Goal: Contribute content: Add original content to the website for others to see

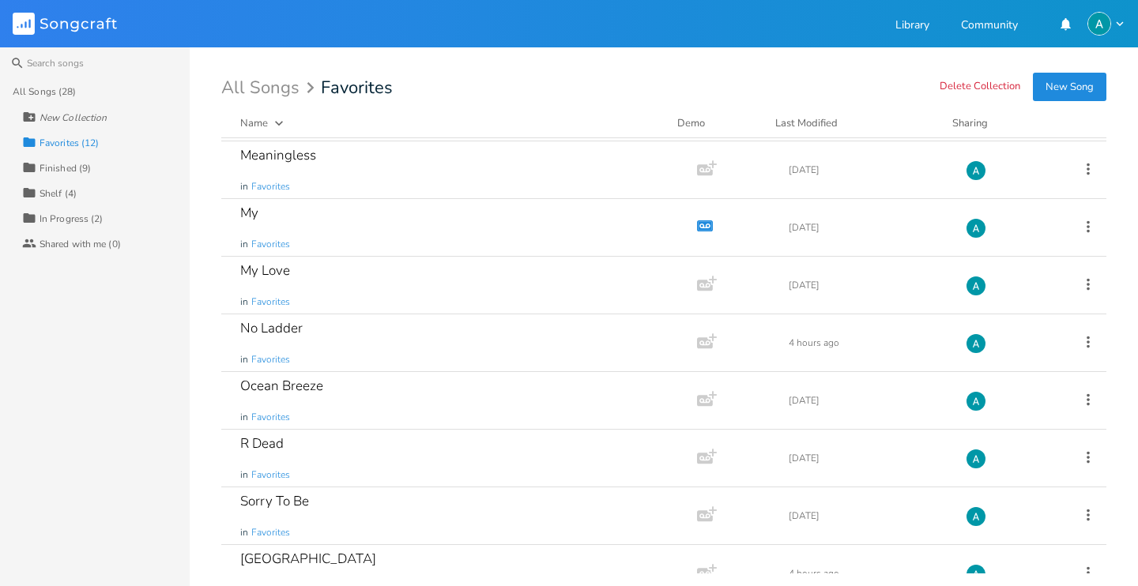
scroll to position [257, 0]
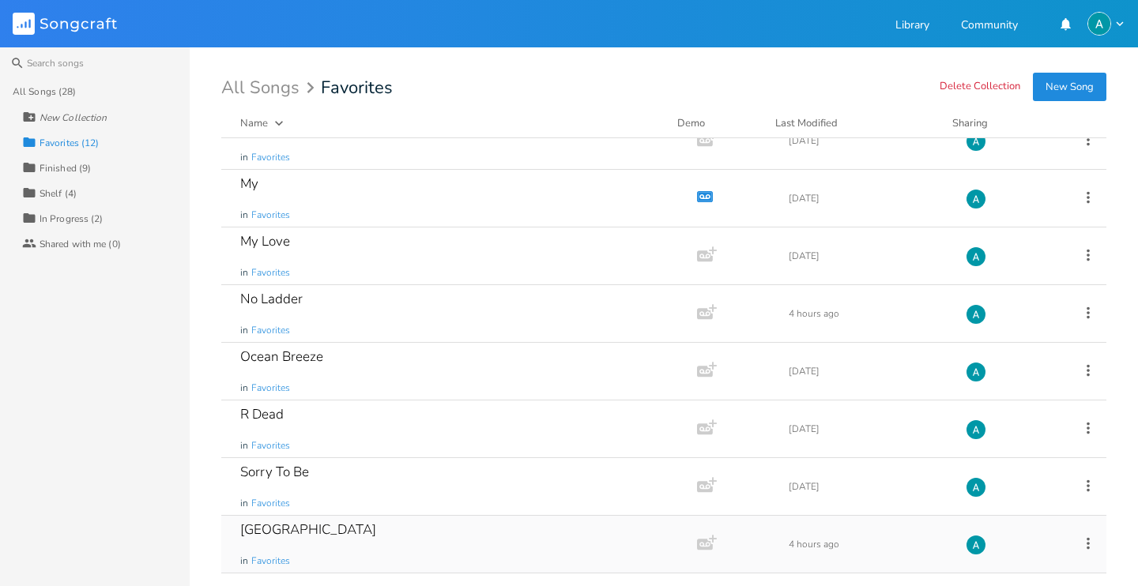
click at [351, 551] on div "South Sea in Favorites" at bounding box center [456, 544] width 432 height 57
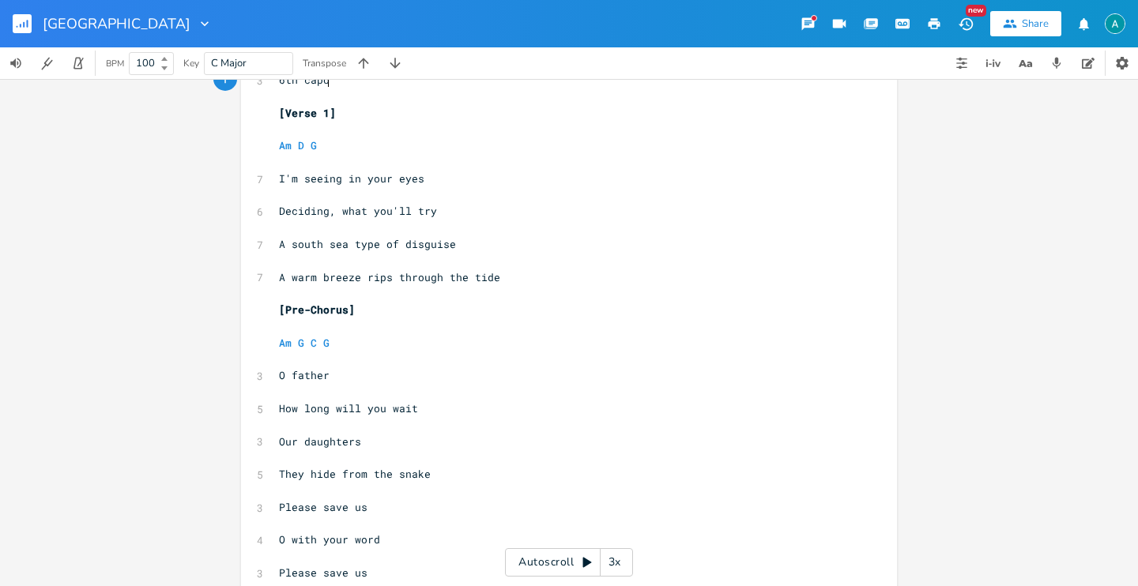
scroll to position [47, 0]
click at [527, 556] on div "Autoscroll 3x" at bounding box center [569, 562] width 128 height 28
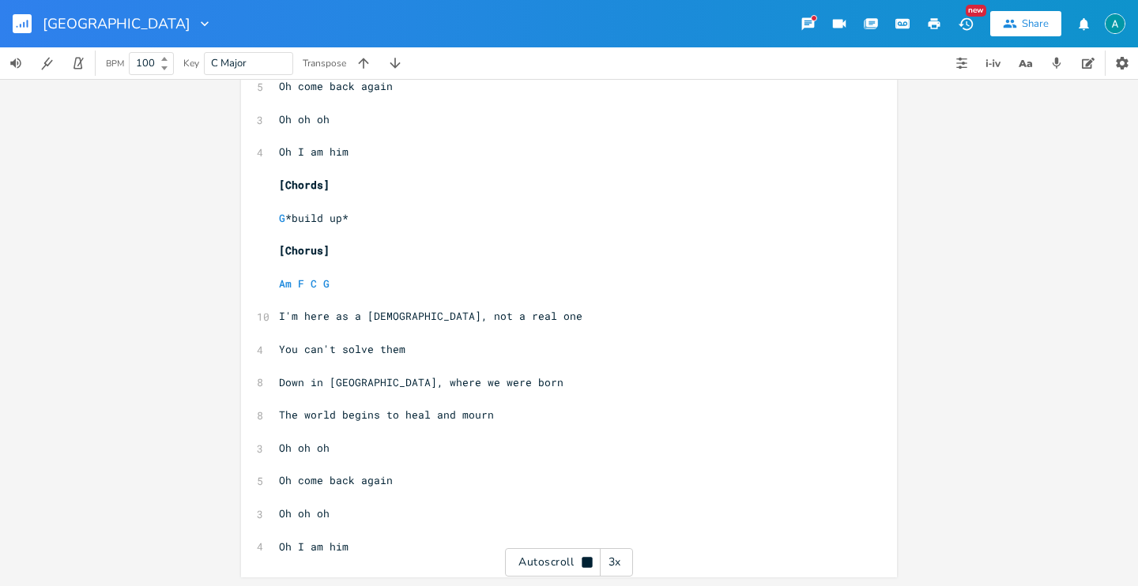
scroll to position [1716, 0]
click at [522, 557] on div "Autoscroll 3x" at bounding box center [569, 562] width 128 height 28
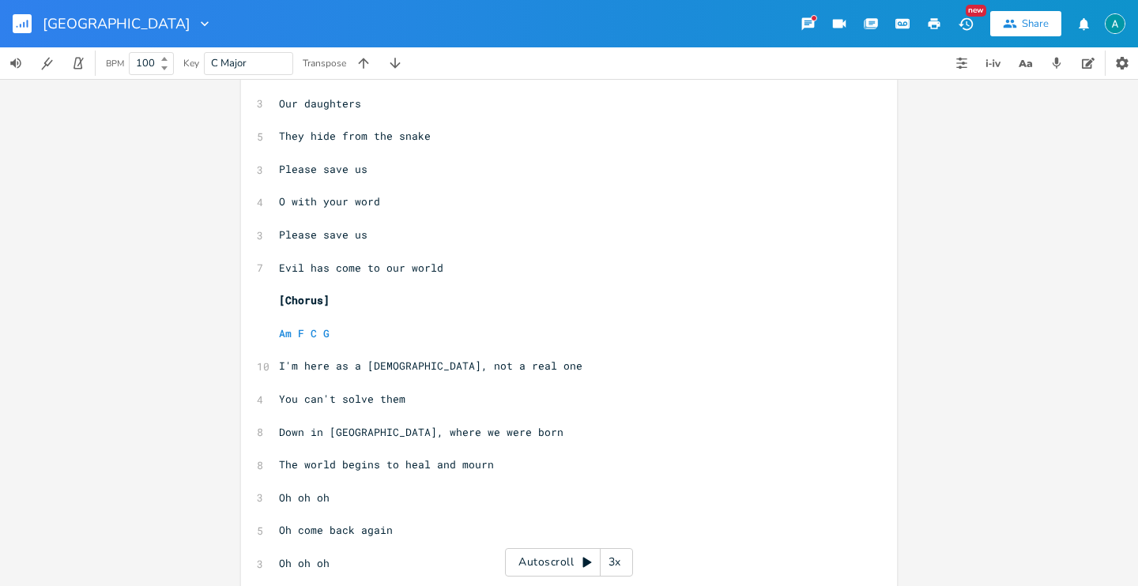
scroll to position [1175, 0]
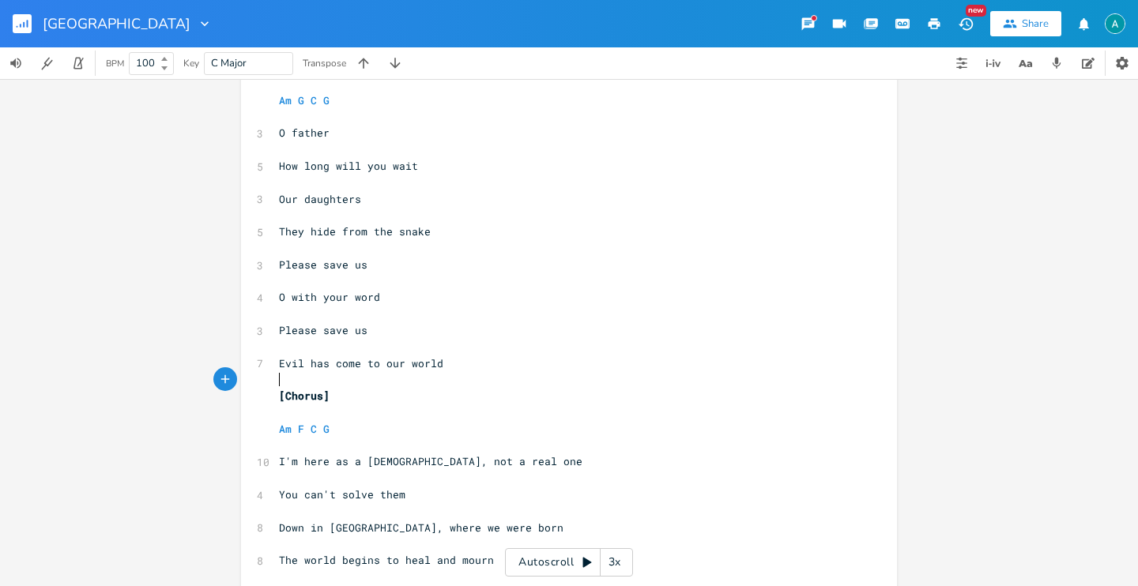
type textarea "Evil has come to our world"
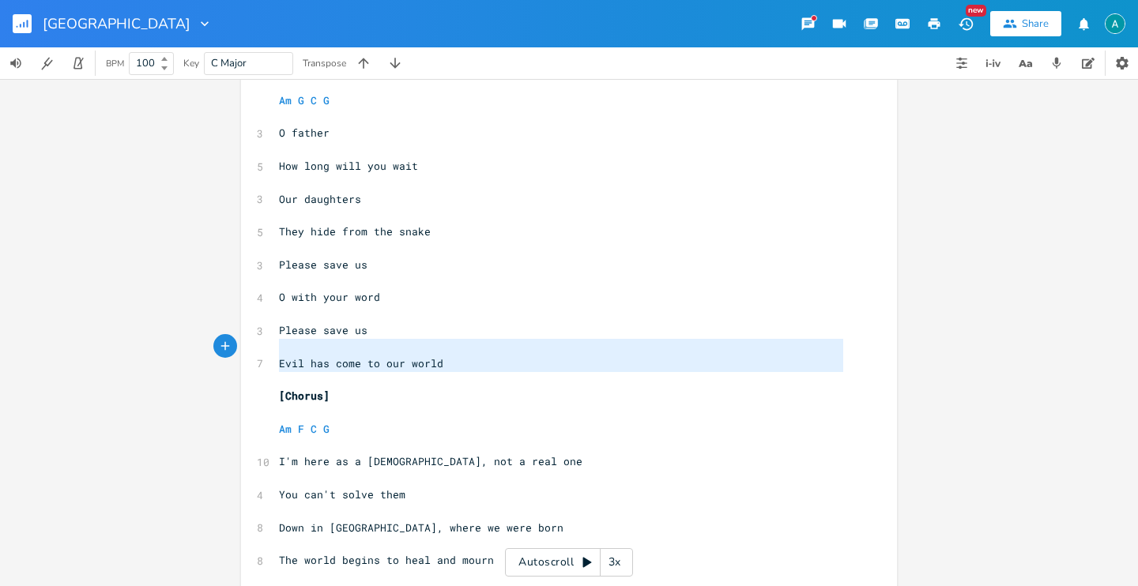
drag, startPoint x: 529, startPoint y: 379, endPoint x: 239, endPoint y: 351, distance: 291.4
click at [241, 351] on div "Evil has come to our world x 3 6th capo ​ [Verse 1] ​ Am D G ​ 7 I'm seeing in …" at bounding box center [569, 15] width 656 height 2204
click at [295, 367] on span "Evil has come to our world" at bounding box center [361, 363] width 164 height 14
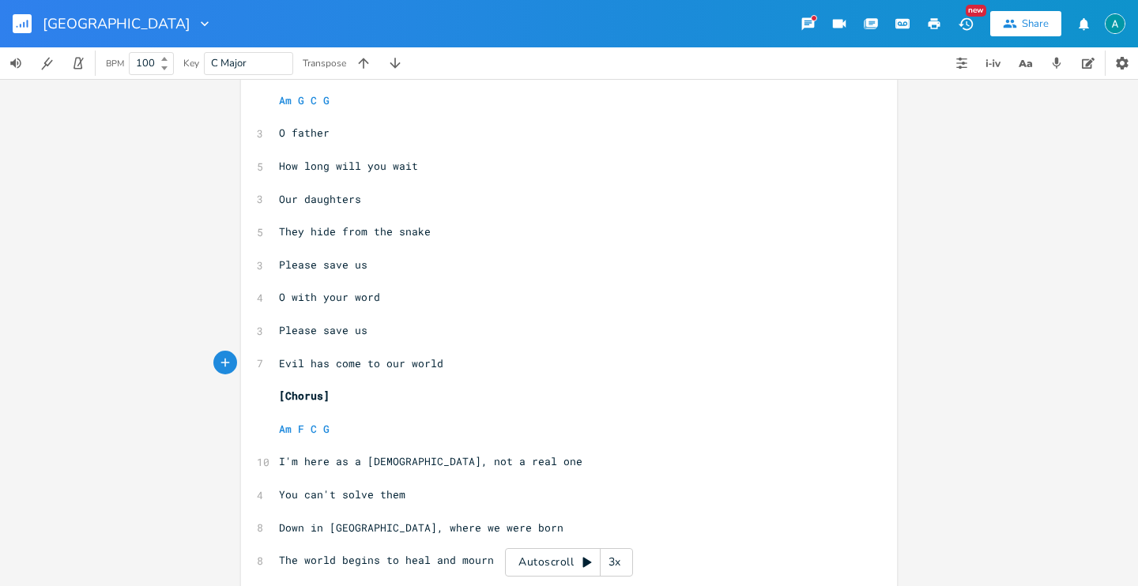
click at [477, 373] on pre "​" at bounding box center [561, 379] width 571 height 17
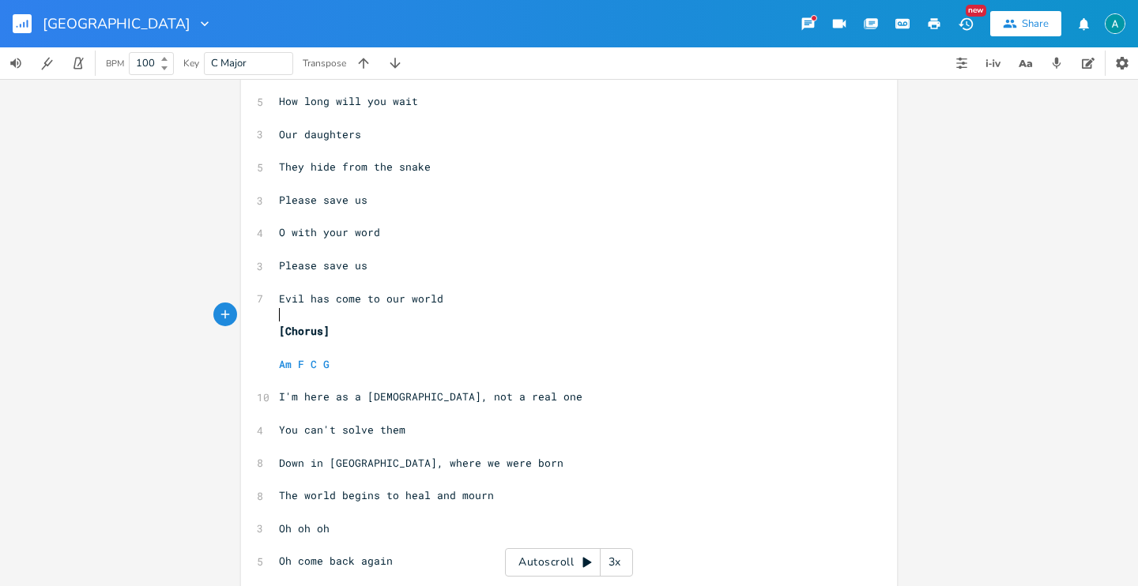
scroll to position [1324, 0]
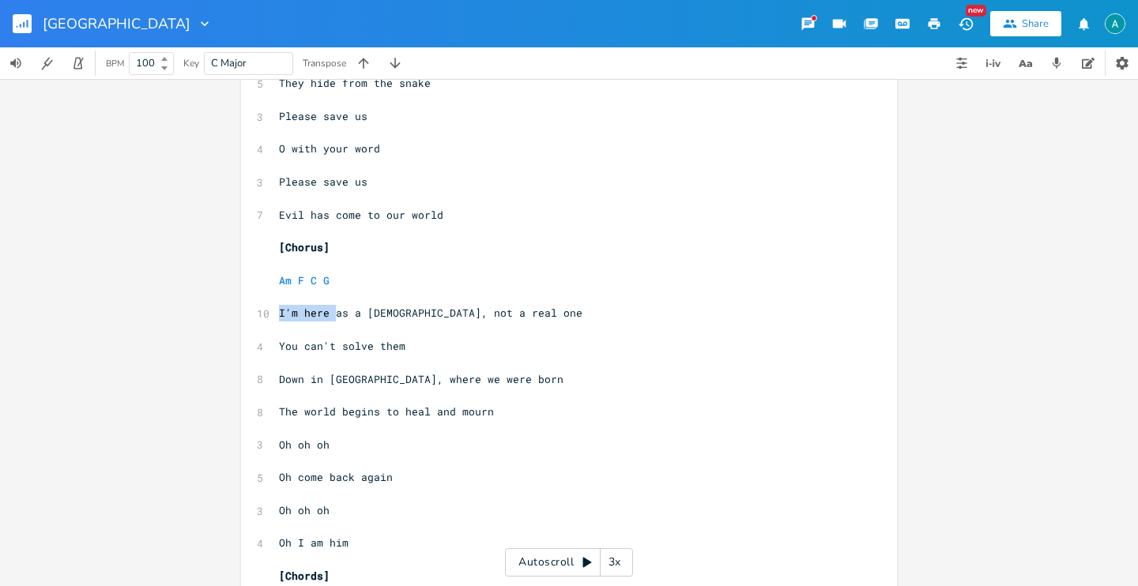
drag, startPoint x: 271, startPoint y: 312, endPoint x: 333, endPoint y: 311, distance: 61.7
drag, startPoint x: 270, startPoint y: 311, endPoint x: 423, endPoint y: 303, distance: 152.7
type textarea "I'm here as a [DEMOGRAPHIC_DATA]"
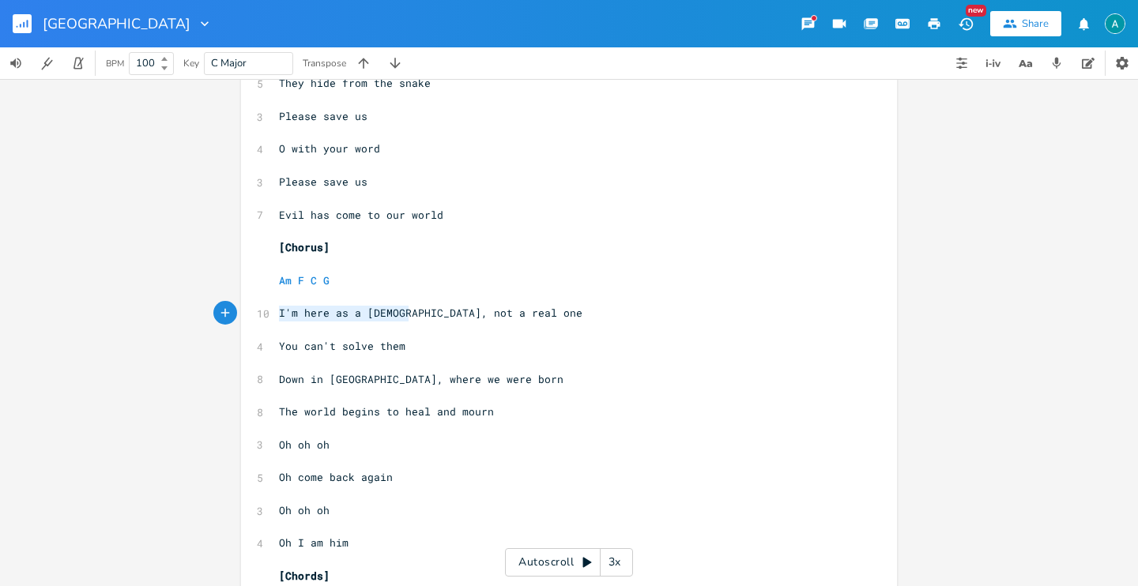
drag, startPoint x: 401, startPoint y: 318, endPoint x: 272, endPoint y: 320, distance: 129.6
click at [276, 320] on pre "I'm here as a [DEMOGRAPHIC_DATA], not a real one" at bounding box center [561, 313] width 571 height 17
click at [356, 327] on pre "​" at bounding box center [561, 330] width 571 height 17
type textarea "not a real one"
drag, startPoint x: 413, startPoint y: 314, endPoint x: 507, endPoint y: 313, distance: 93.3
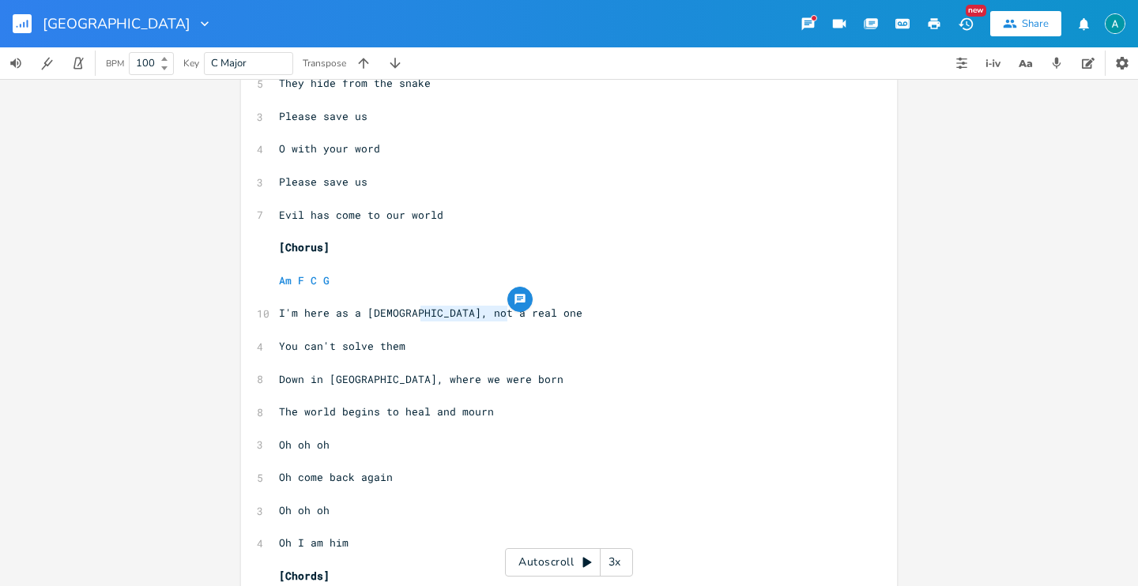
click at [507, 313] on pre "I'm here as a [DEMOGRAPHIC_DATA], not a real one" at bounding box center [561, 313] width 571 height 17
type textarea "You can't solve them"
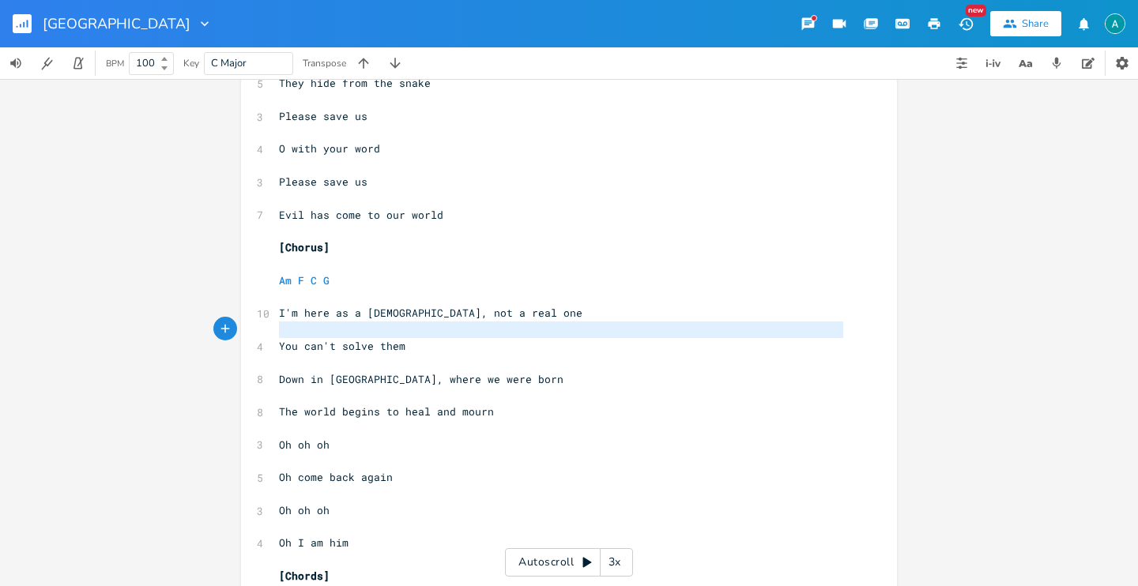
drag, startPoint x: 309, startPoint y: 349, endPoint x: 421, endPoint y: 337, distance: 112.8
click at [419, 349] on pre "You can't solve them" at bounding box center [561, 346] width 571 height 17
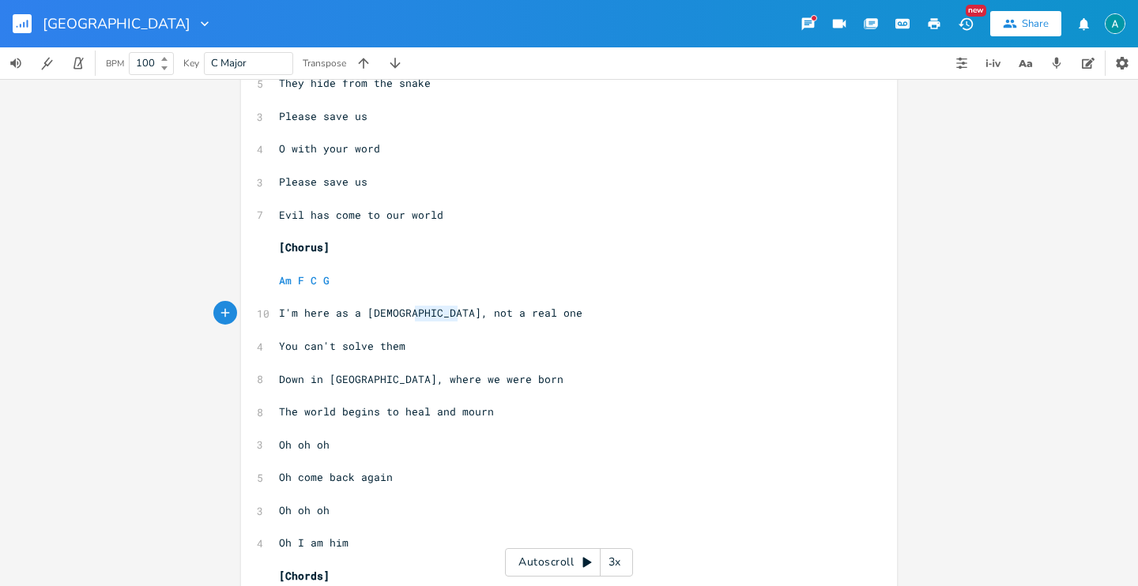
type textarea "not a real one"
drag, startPoint x: 412, startPoint y: 318, endPoint x: 507, endPoint y: 313, distance: 95.0
click at [507, 313] on pre "I'm here as a [DEMOGRAPHIC_DATA], not a real one" at bounding box center [561, 313] width 571 height 17
click at [500, 315] on span "I'm here as a [DEMOGRAPHIC_DATA], not a real one" at bounding box center [430, 313] width 303 height 14
type textarea "not a real one"
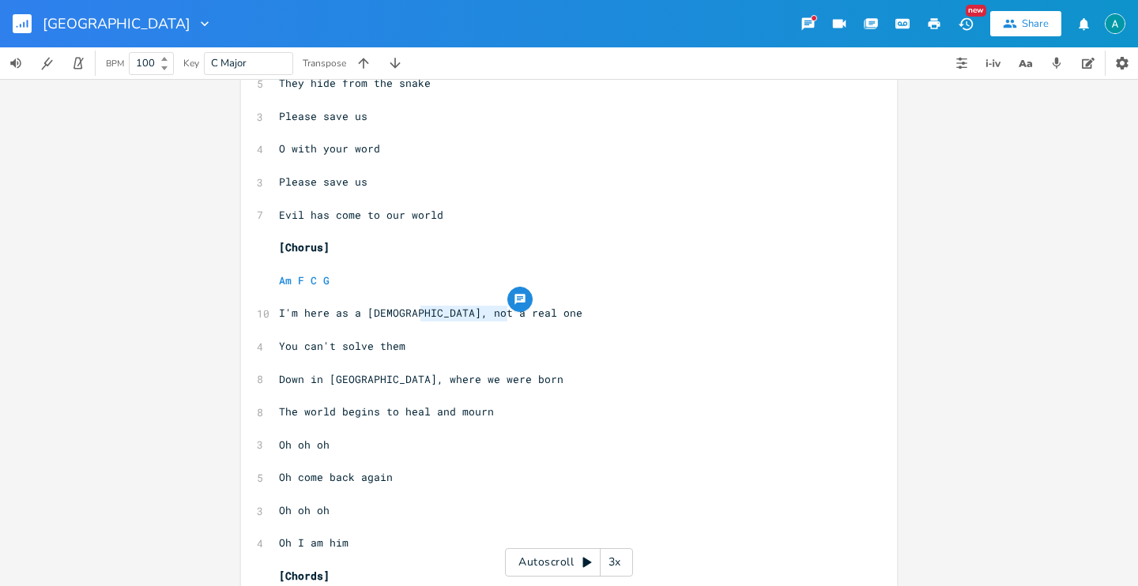
drag, startPoint x: 420, startPoint y: 311, endPoint x: 507, endPoint y: 314, distance: 87.0
click at [507, 314] on pre "I'm here as a [DEMOGRAPHIC_DATA], not a real one" at bounding box center [561, 313] width 571 height 17
click at [326, 331] on pre "​" at bounding box center [561, 330] width 571 height 17
type textarea "I'm here as a prophe"
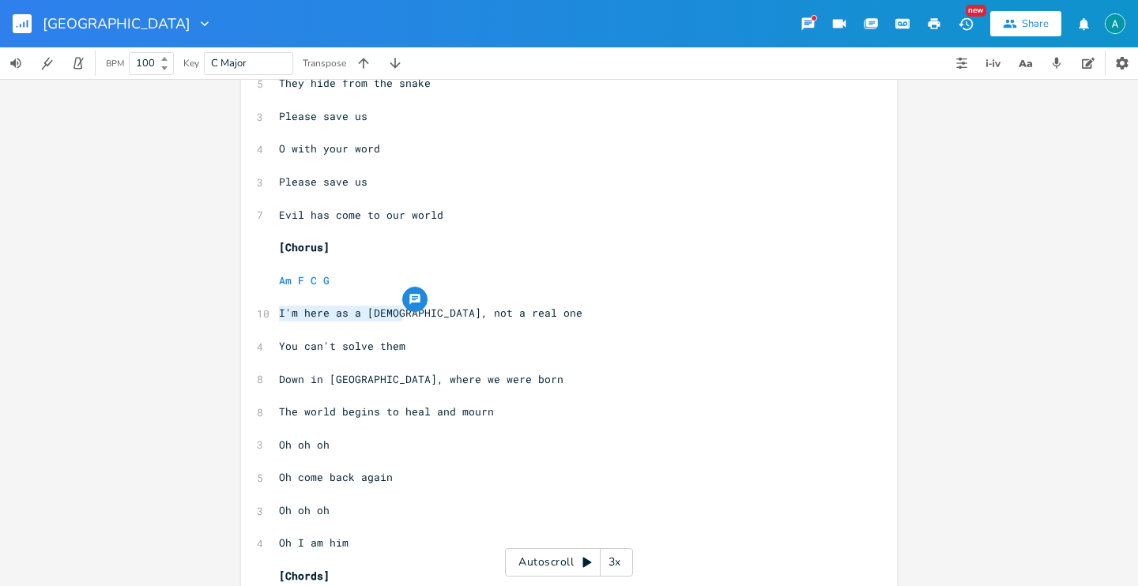
click at [411, 369] on pre "​" at bounding box center [561, 363] width 571 height 17
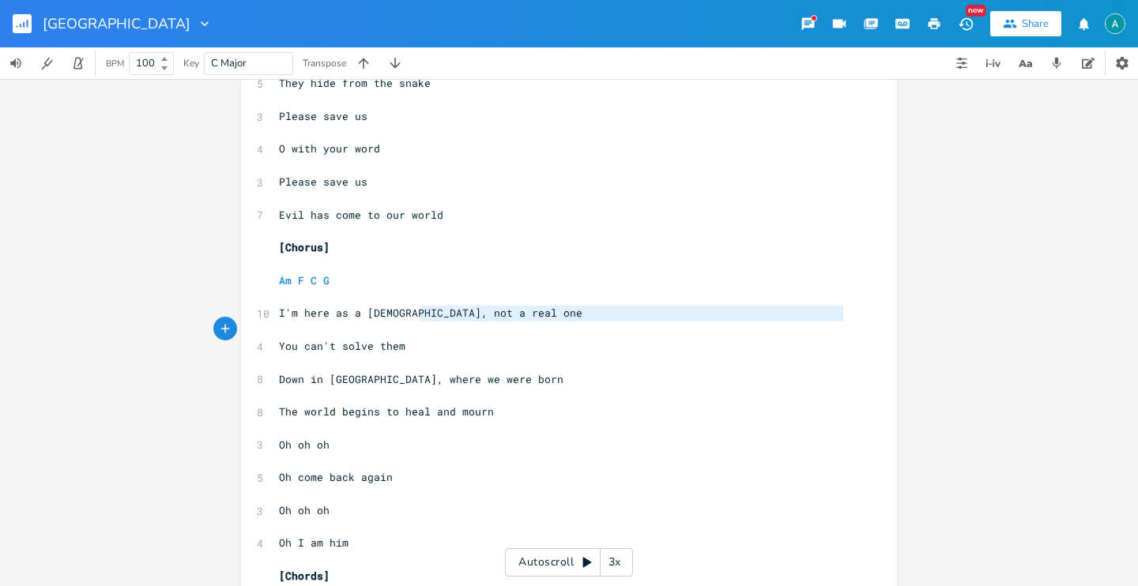
type textarea "not a real one You can't solve them"
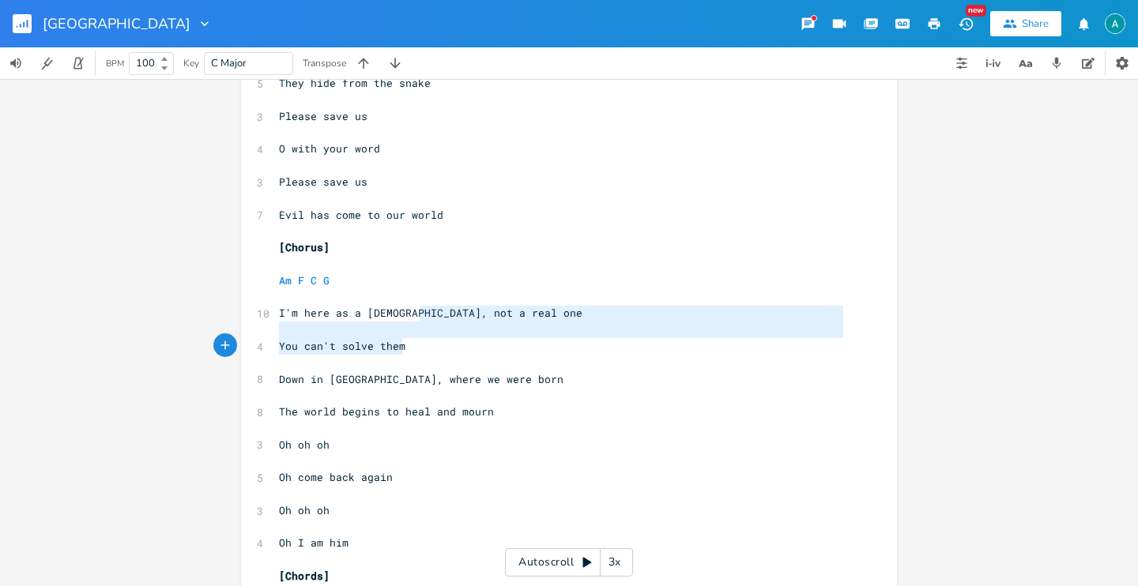
drag, startPoint x: 413, startPoint y: 317, endPoint x: 444, endPoint y: 350, distance: 45.3
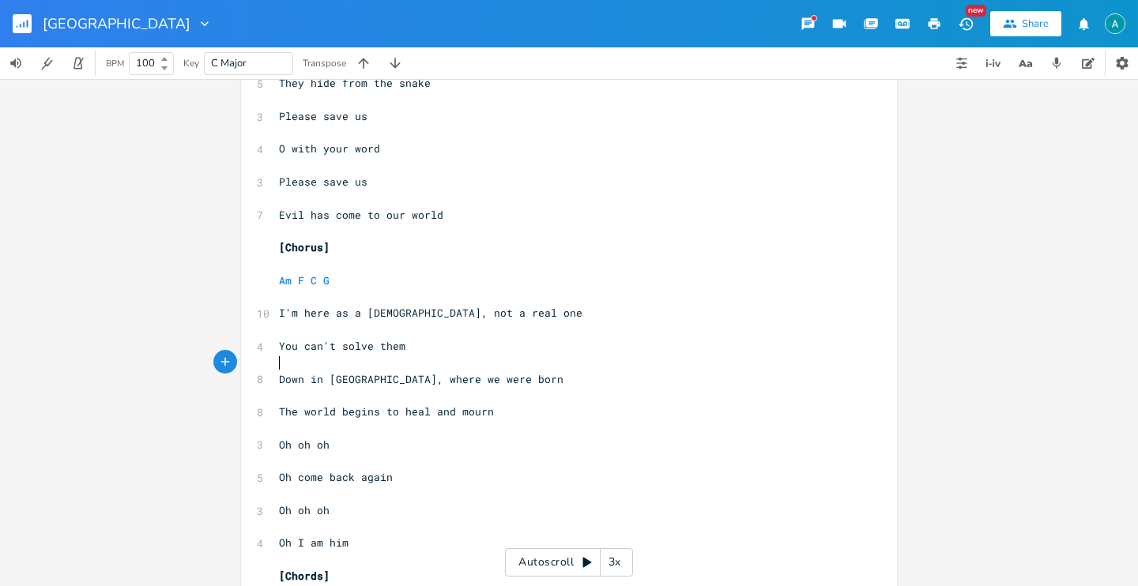
click at [477, 367] on pre "​" at bounding box center [561, 363] width 571 height 17
click at [409, 418] on span "The world begins to heal and mourn" at bounding box center [386, 412] width 215 height 14
type textarea "The world begins to heal and mourn"
click at [409, 418] on span "The world begins to heal and mourn" at bounding box center [386, 412] width 215 height 14
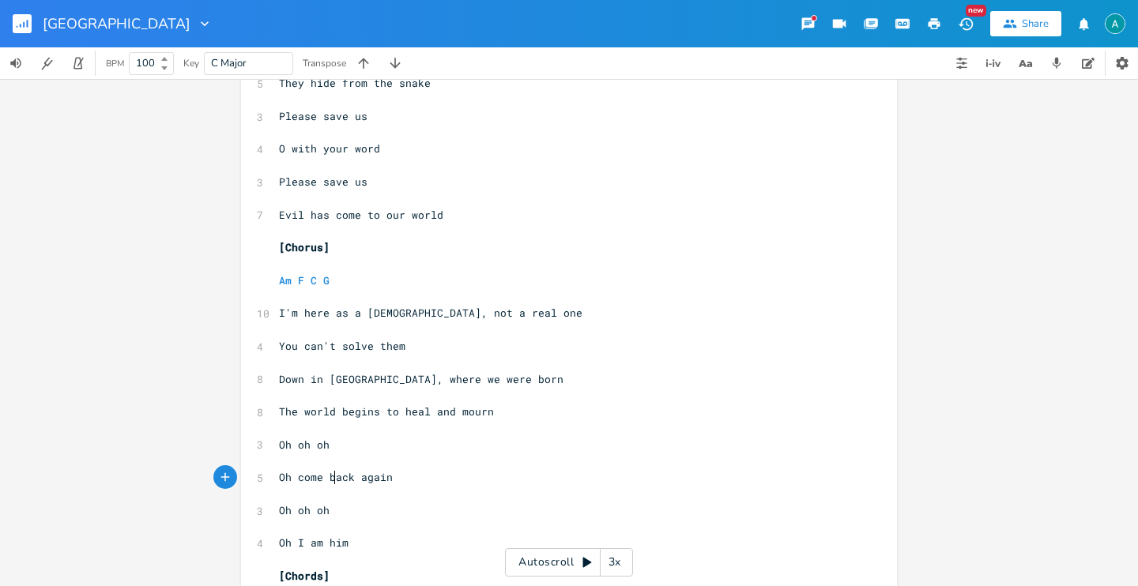
click at [330, 483] on span "Oh come back again" at bounding box center [336, 477] width 114 height 14
type textarea "Oh come back again"
click at [330, 483] on span "Oh come back again" at bounding box center [336, 477] width 114 height 14
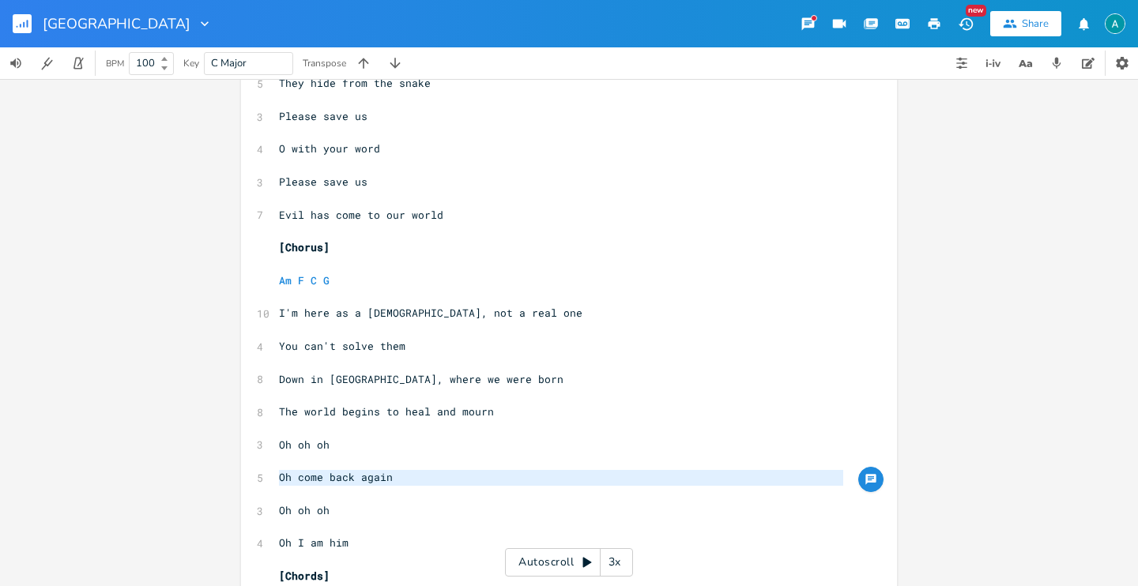
click at [591, 448] on pre "Oh oh oh" at bounding box center [561, 445] width 571 height 17
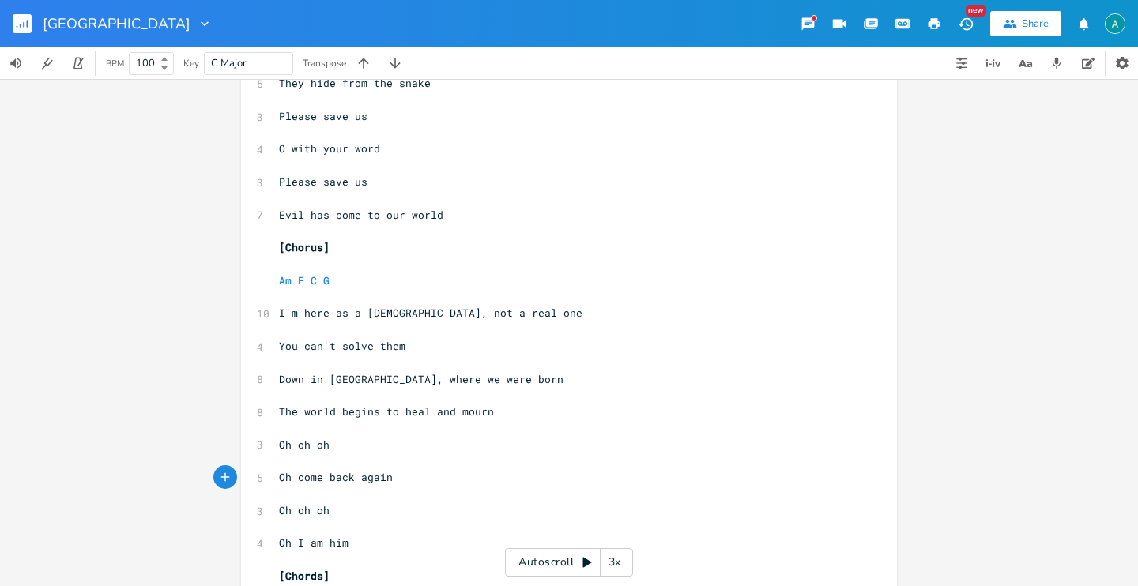
click at [575, 481] on pre "Oh come back again" at bounding box center [561, 477] width 571 height 17
type textarea "Oh come back again"
click at [575, 481] on pre "Oh come back again" at bounding box center [561, 477] width 571 height 17
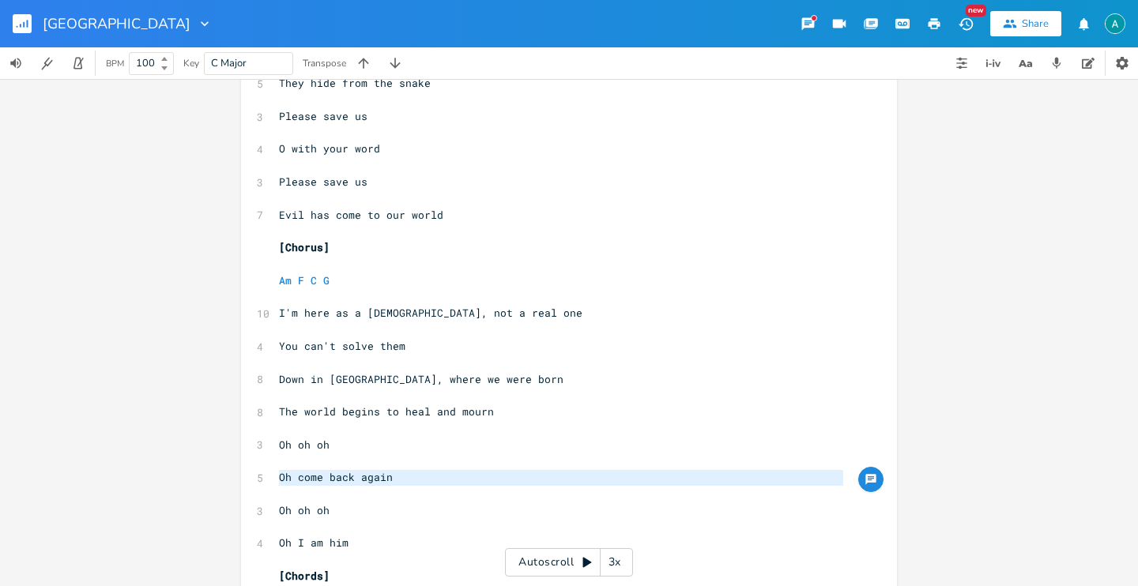
click at [575, 481] on pre "Oh come back again" at bounding box center [561, 477] width 571 height 17
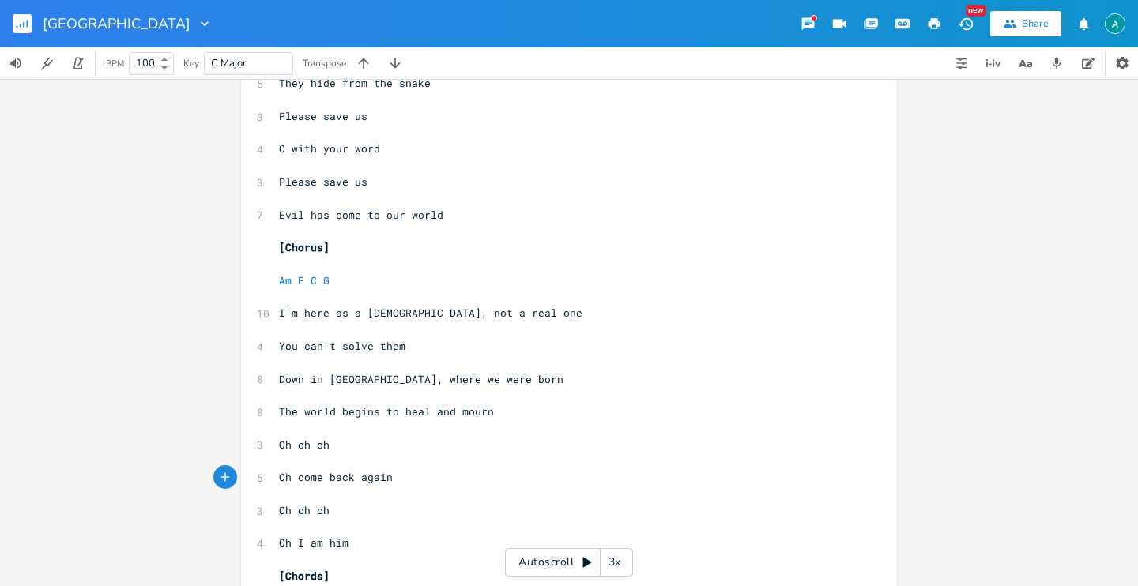
click at [586, 484] on pre "Oh come back again" at bounding box center [561, 477] width 571 height 17
type textarea "Oh come back again"
click at [586, 484] on pre "Oh come back again" at bounding box center [561, 477] width 571 height 17
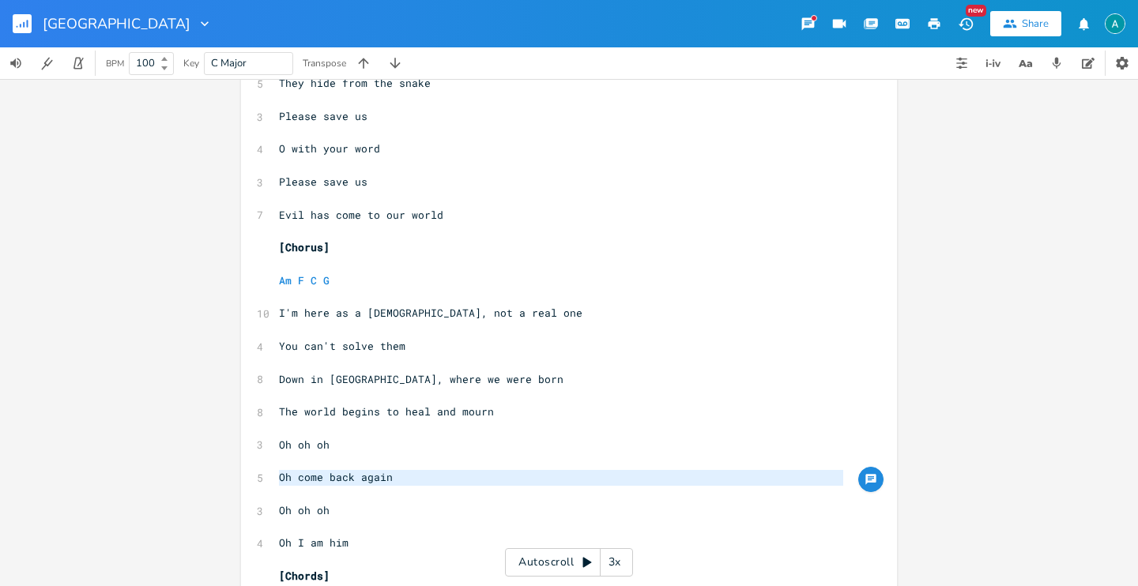
click at [574, 474] on pre "Oh come back again" at bounding box center [561, 477] width 571 height 17
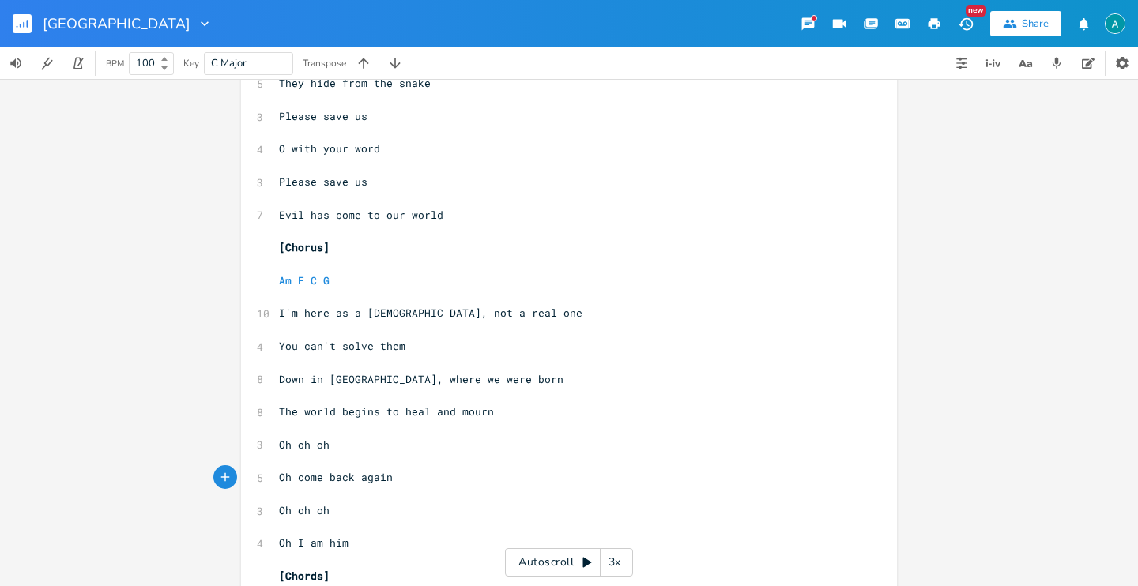
click at [401, 475] on pre "Oh come back again" at bounding box center [561, 477] width 571 height 17
type textarea "Oh come back again"
click at [401, 475] on pre "Oh come back again" at bounding box center [561, 477] width 571 height 17
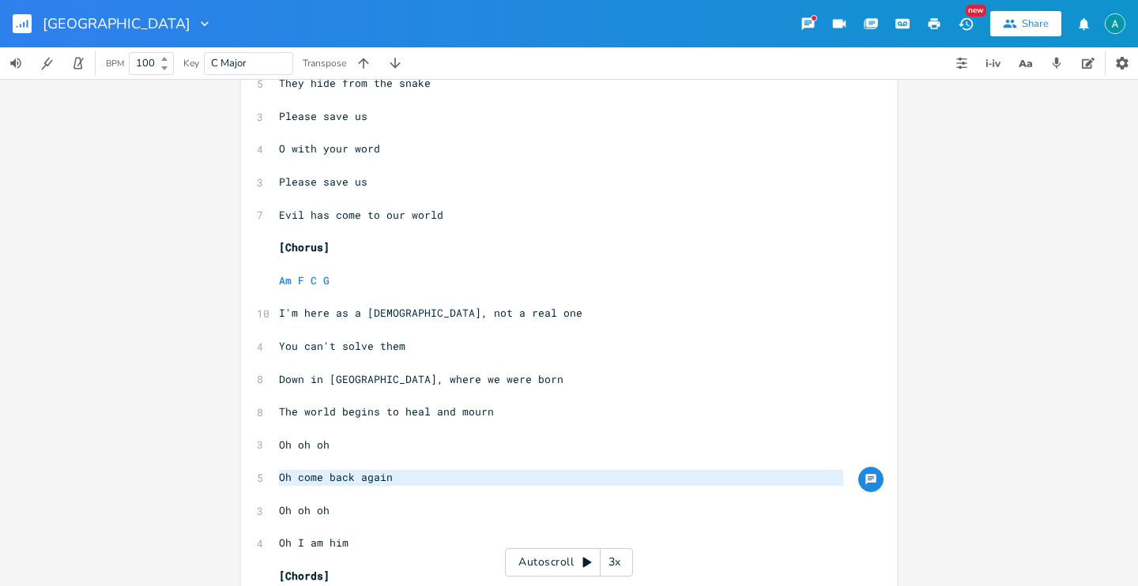
click at [401, 475] on pre "Oh come back again" at bounding box center [561, 477] width 571 height 17
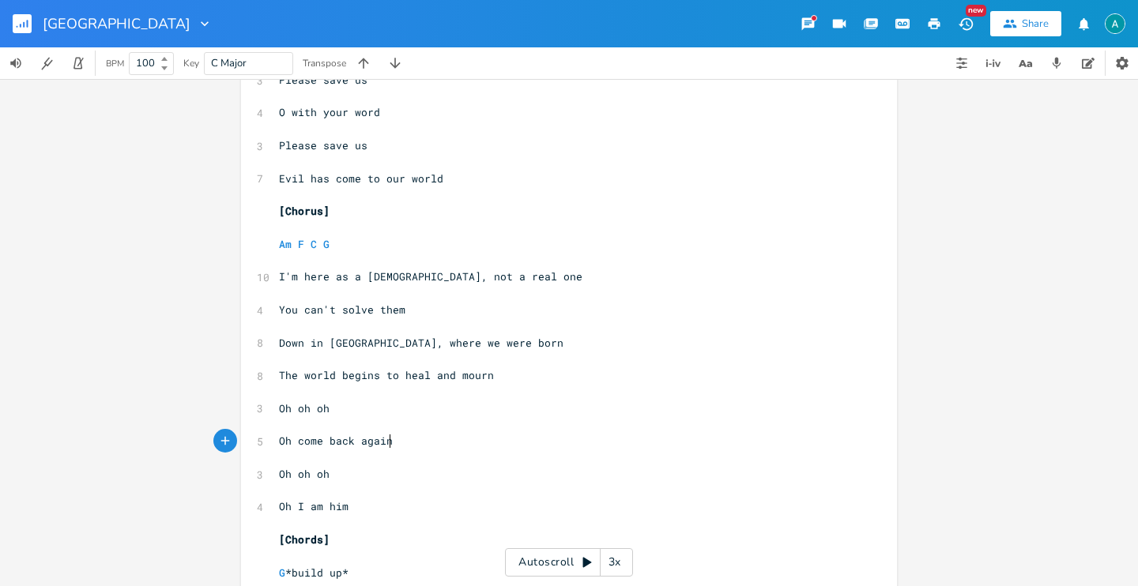
scroll to position [1393, 0]
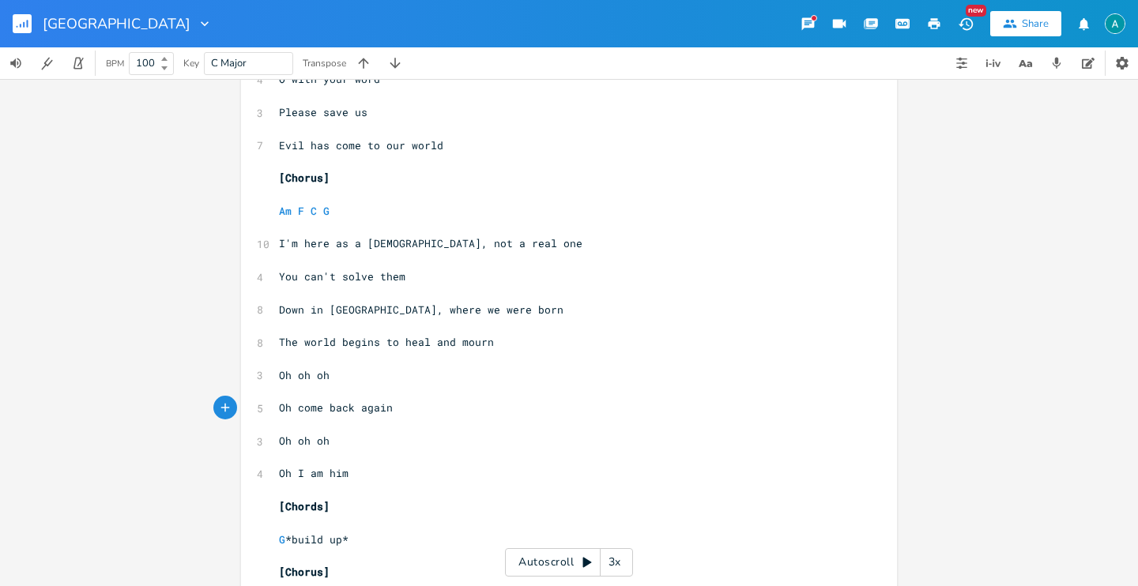
click at [355, 473] on pre "Oh I am him" at bounding box center [561, 473] width 571 height 17
type textarea "Oh I am him"
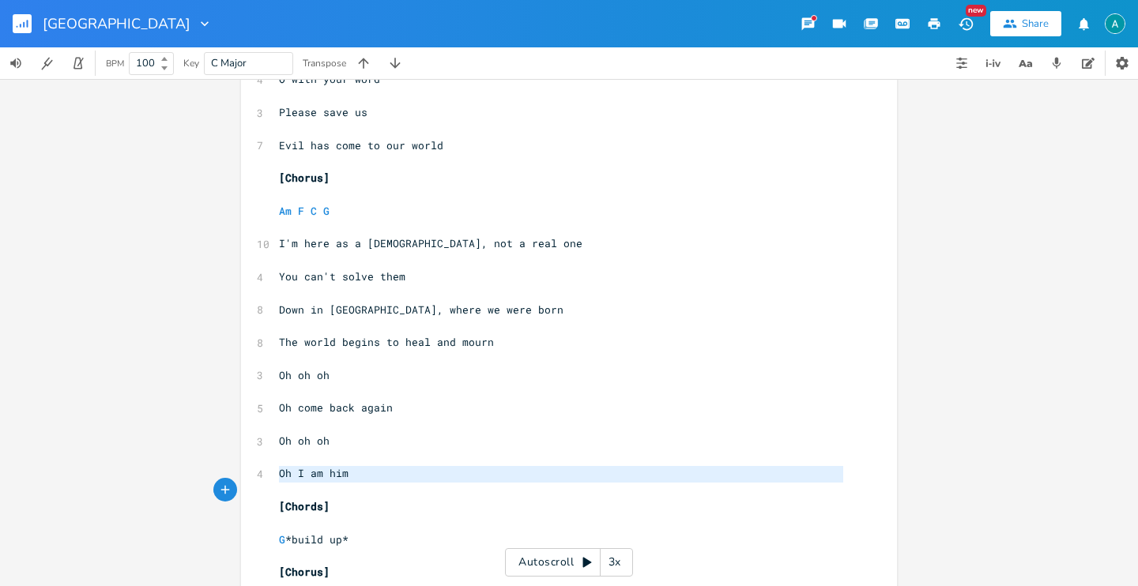
click at [355, 473] on pre "Oh I am him" at bounding box center [561, 473] width 571 height 17
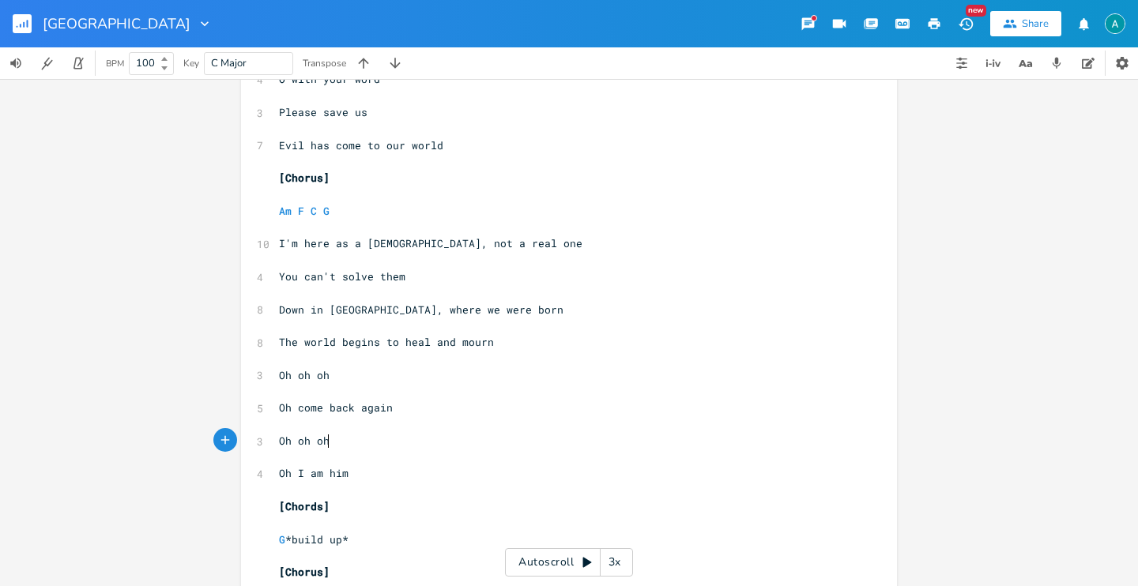
click at [379, 444] on pre "Oh oh oh" at bounding box center [561, 441] width 571 height 17
click at [337, 473] on span "Oh I am him" at bounding box center [314, 473] width 70 height 14
type textarea "Oh I am him"
click at [337, 473] on span "Oh I am him" at bounding box center [314, 473] width 70 height 14
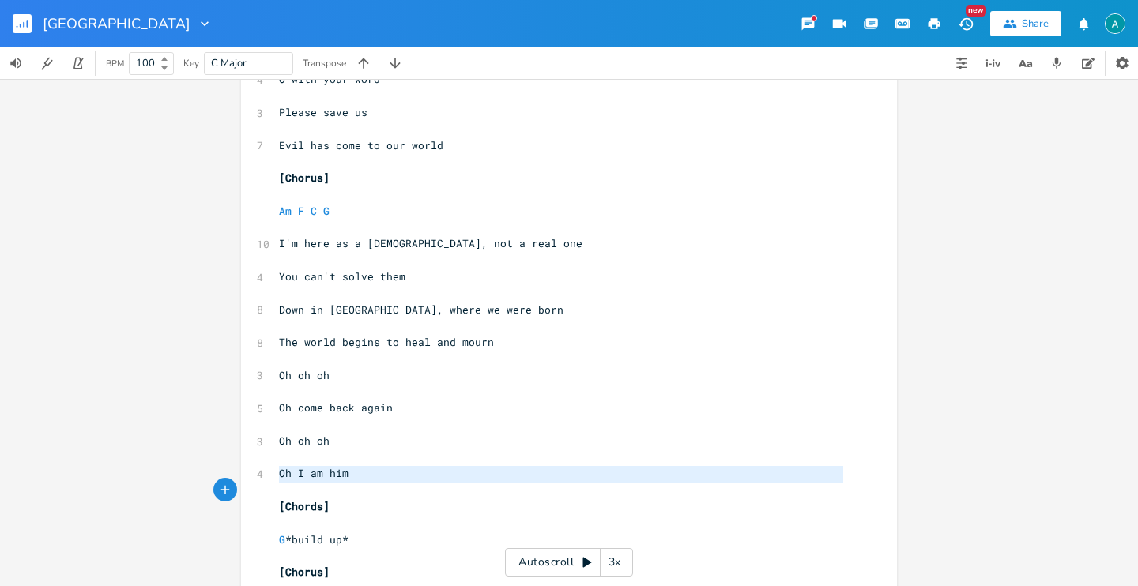
click at [336, 473] on span "Oh I am him" at bounding box center [314, 473] width 70 height 14
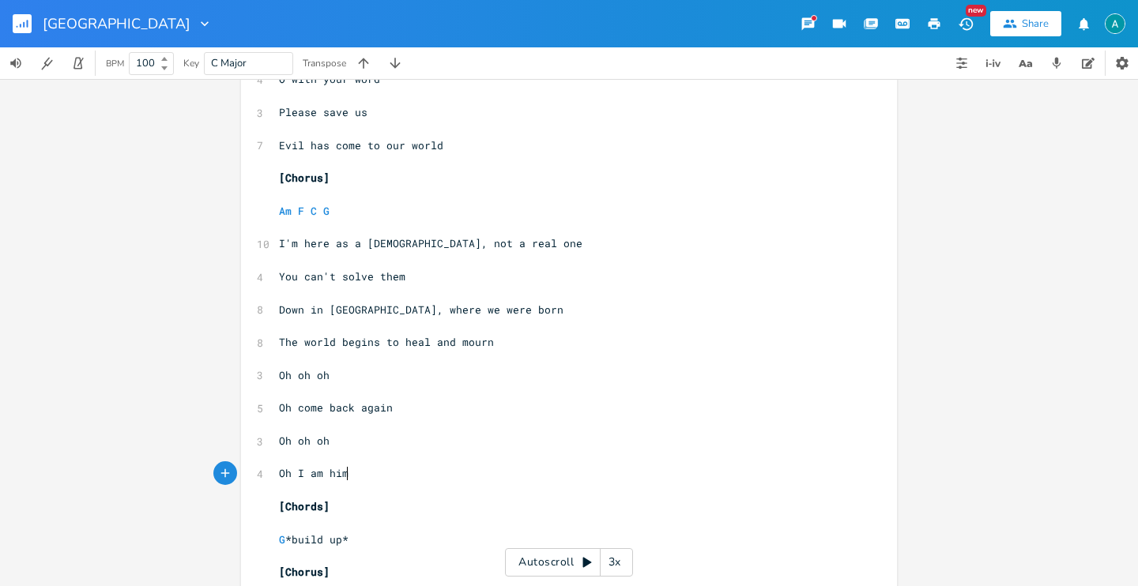
click at [389, 473] on pre "Oh I am him" at bounding box center [561, 473] width 571 height 17
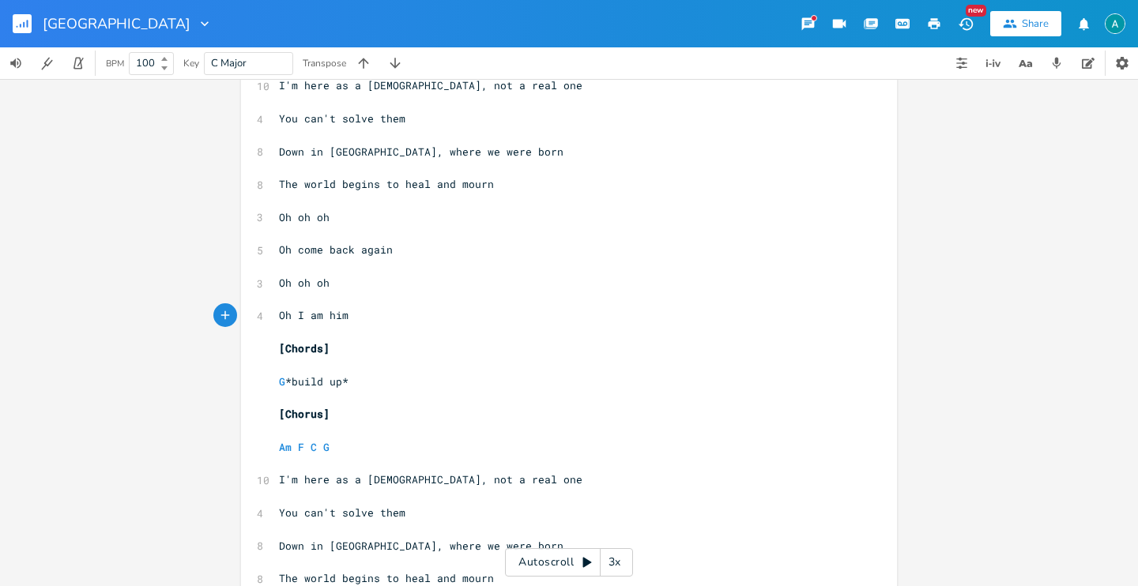
click at [380, 310] on pre "Oh I am him" at bounding box center [561, 315] width 571 height 17
type textarea "Oh I am him"
click at [380, 310] on pre "Oh I am him" at bounding box center [561, 315] width 571 height 17
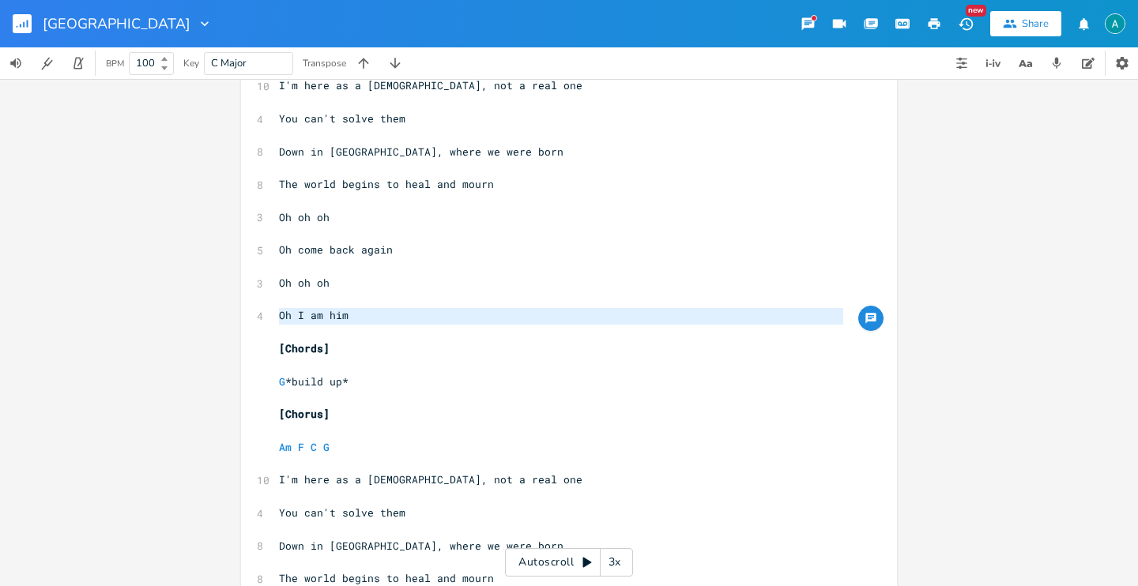
click at [378, 311] on pre "Oh I am him" at bounding box center [561, 315] width 571 height 17
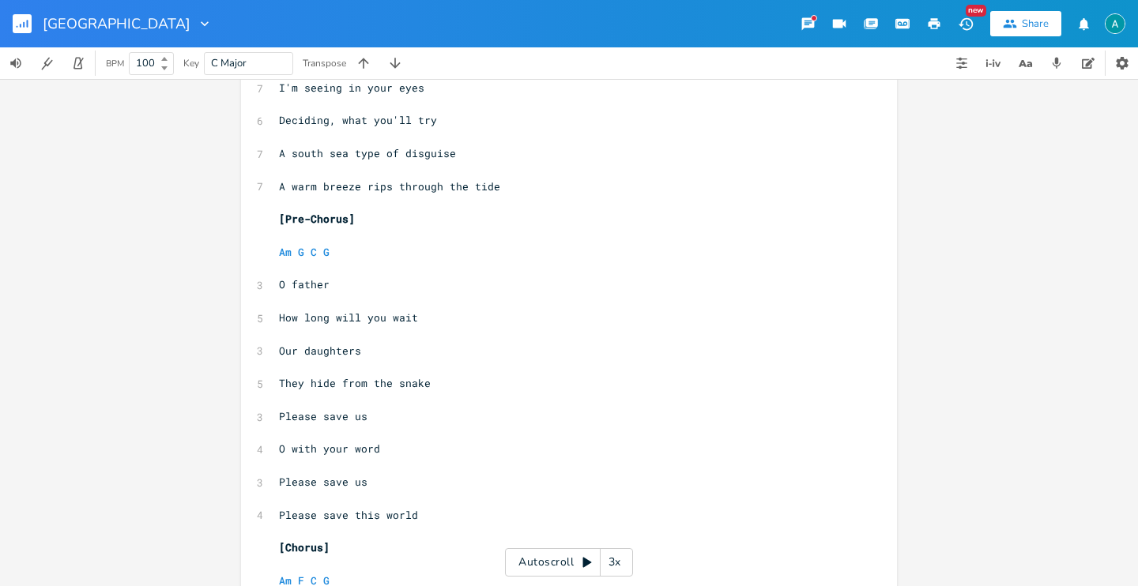
scroll to position [0, 0]
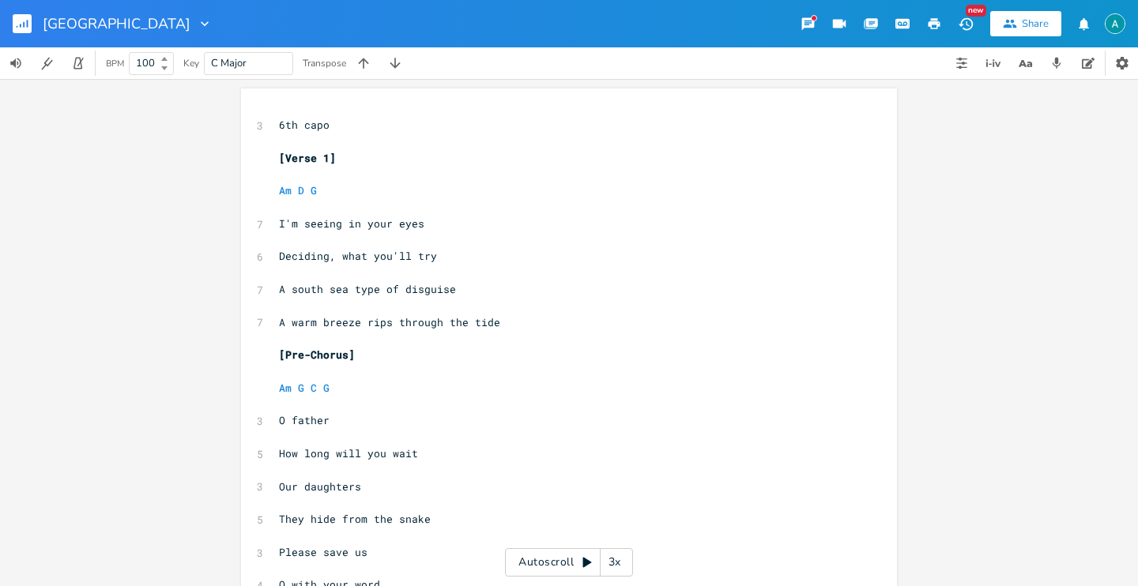
click at [538, 565] on div "Autoscroll 3x" at bounding box center [569, 562] width 128 height 28
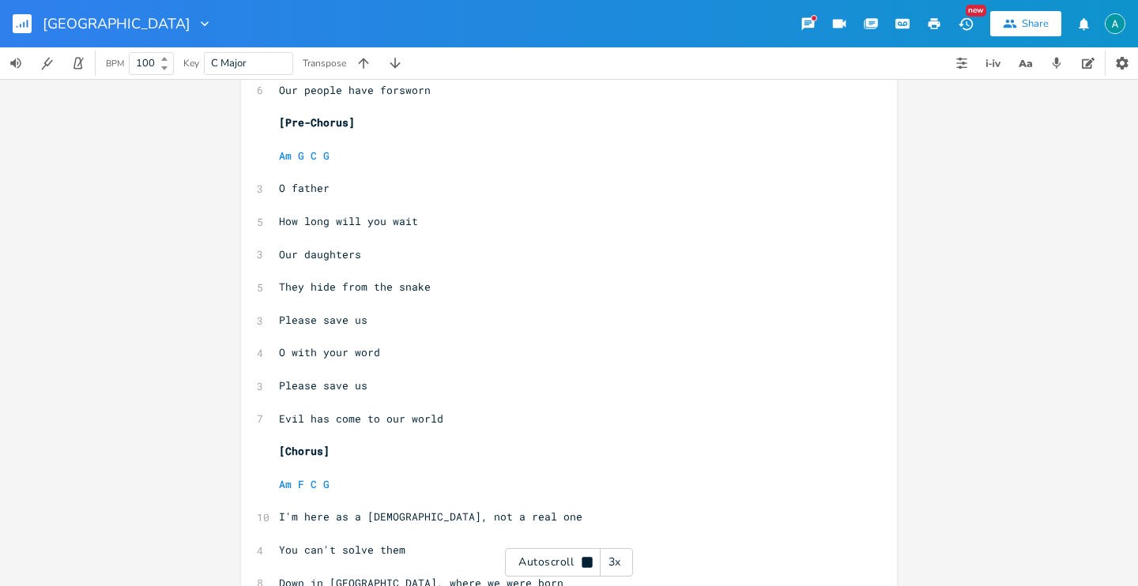
click at [576, 553] on div "Autoscroll 3x" at bounding box center [569, 562] width 128 height 28
click at [378, 423] on span "Evil has come to our world" at bounding box center [361, 418] width 164 height 14
click at [384, 420] on span "Evil has come to our world" at bounding box center [361, 418] width 164 height 14
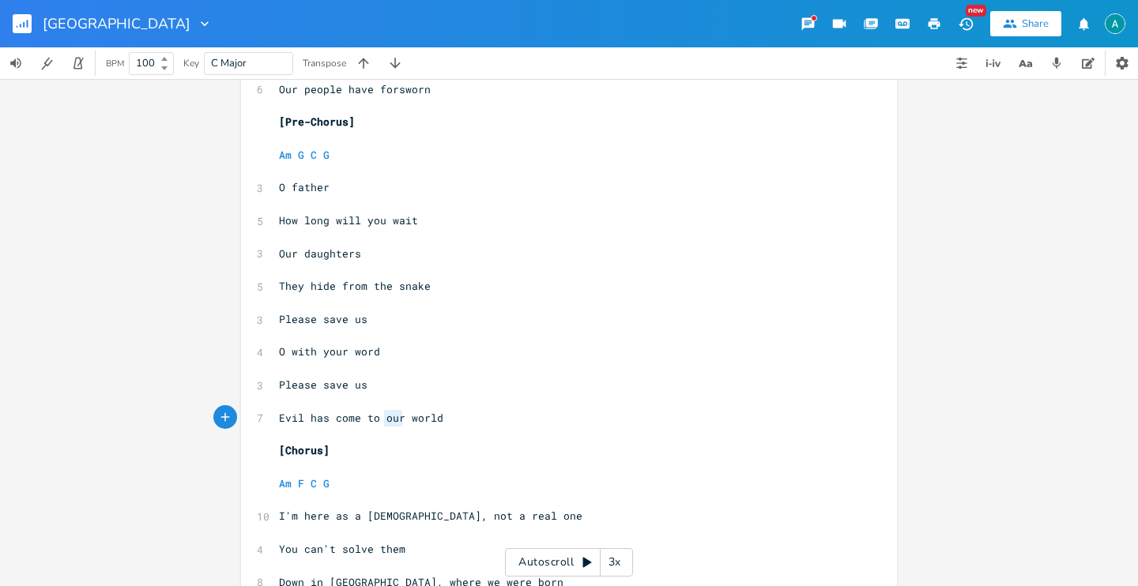
click at [383, 420] on span "Evil has come to our world" at bounding box center [361, 418] width 164 height 14
type textarea "this"
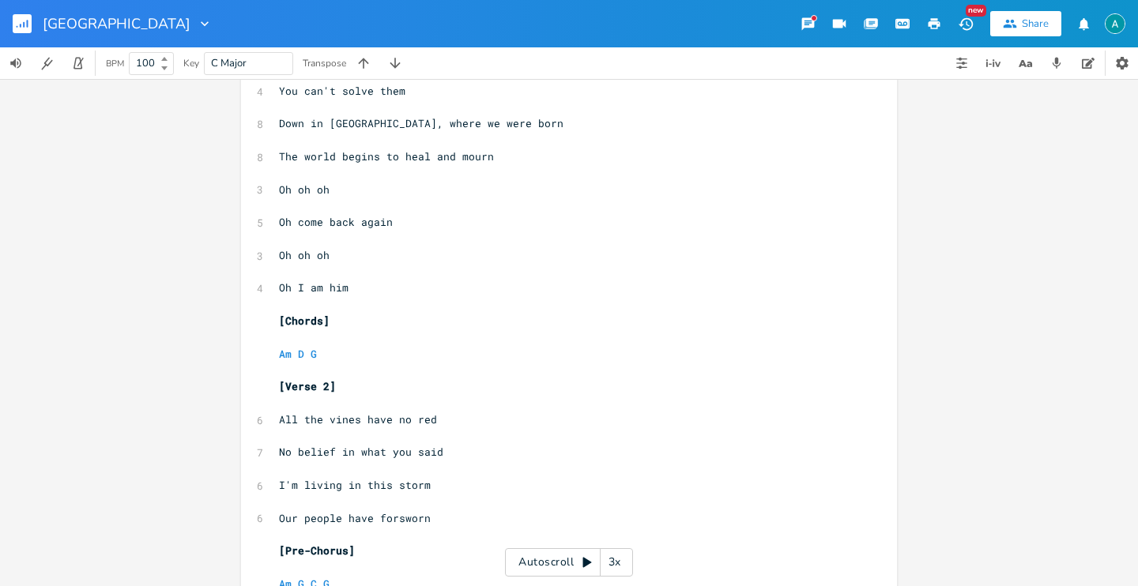
scroll to position [1114, 0]
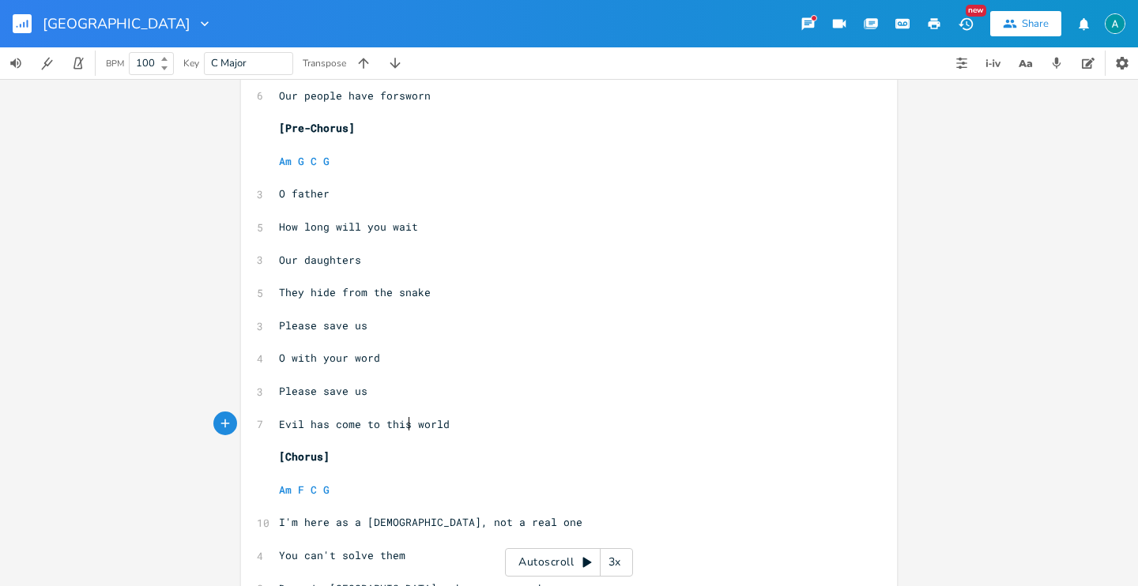
click at [390, 424] on span "Evil has come to this world" at bounding box center [364, 424] width 171 height 14
type textarea "our"
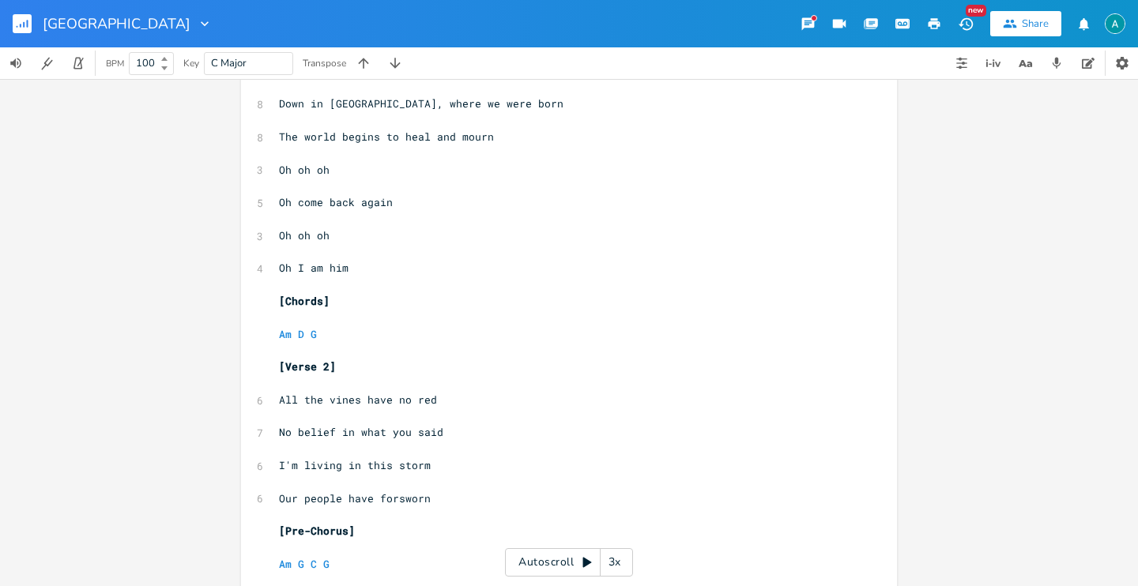
scroll to position [567, 0]
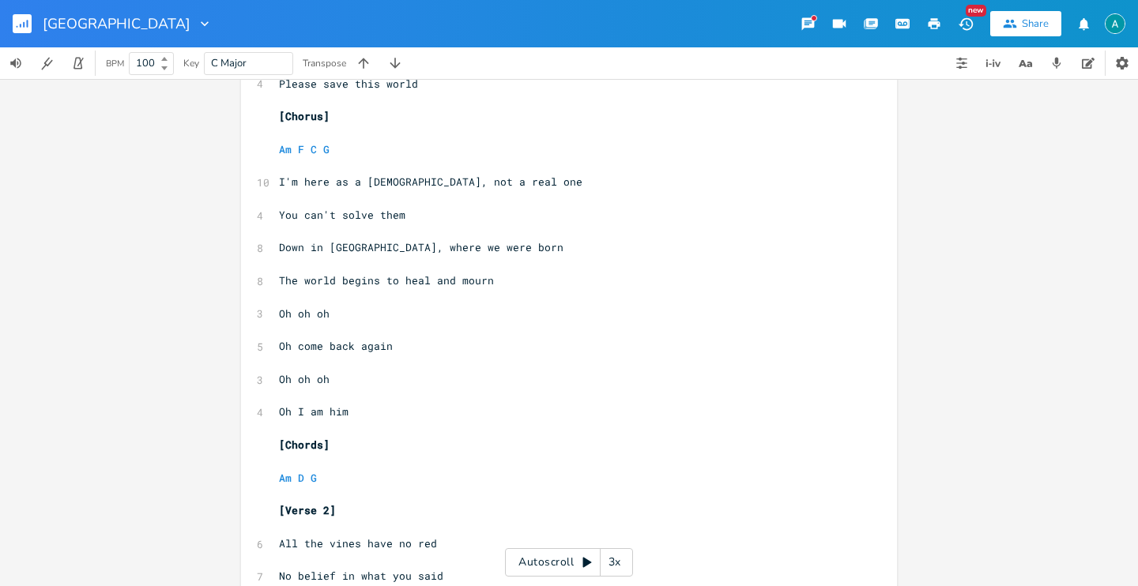
click at [32, 21] on button "button" at bounding box center [29, 24] width 32 height 38
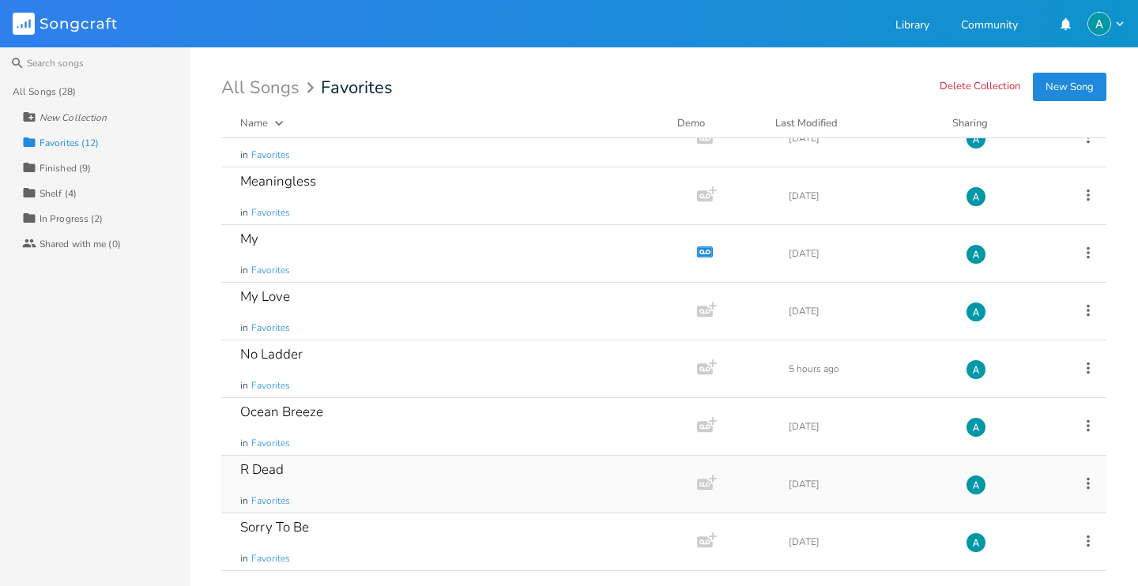
scroll to position [257, 0]
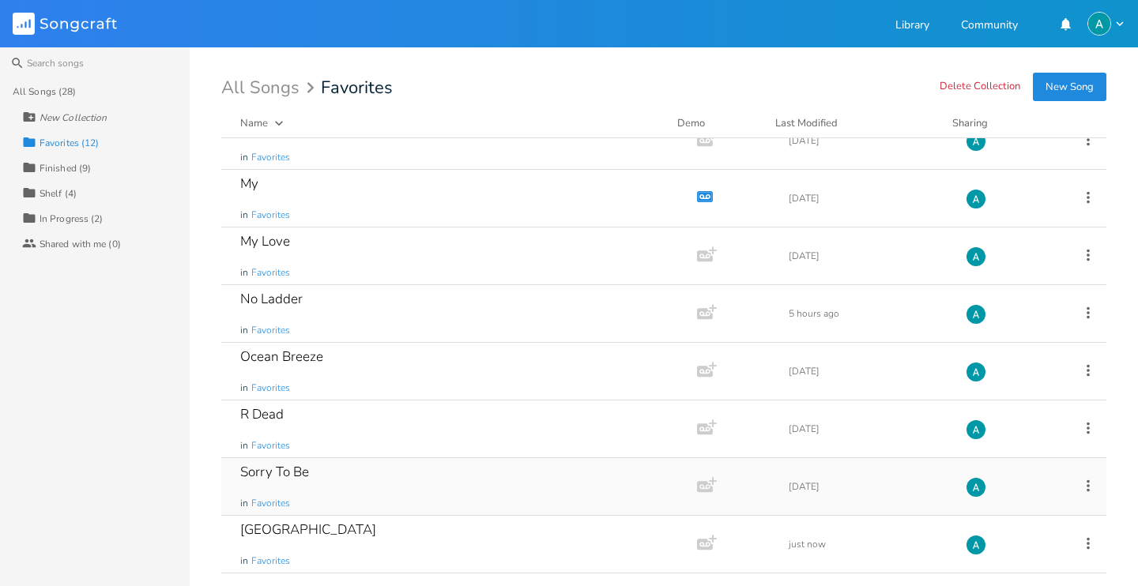
click at [322, 481] on div "Sorry To Be in Favorites" at bounding box center [456, 486] width 432 height 57
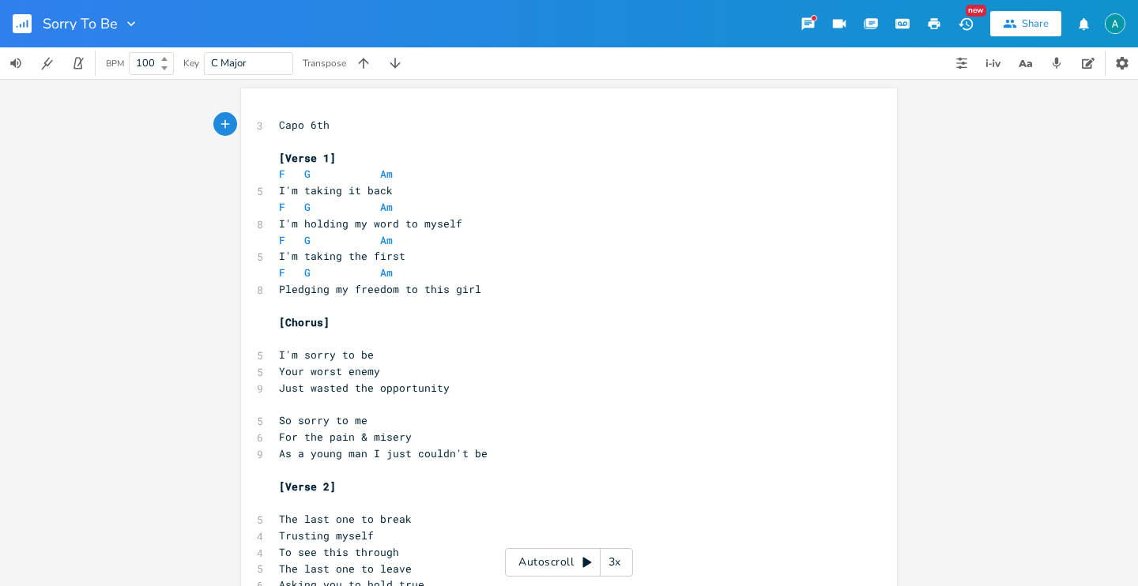
click at [112, 24] on input "Sorry To Be" at bounding box center [80, 24] width 74 height 14
type input "Sorry To [DEMOGRAPHIC_DATA]"
click at [501, 235] on pre "F G Am" at bounding box center [561, 240] width 571 height 17
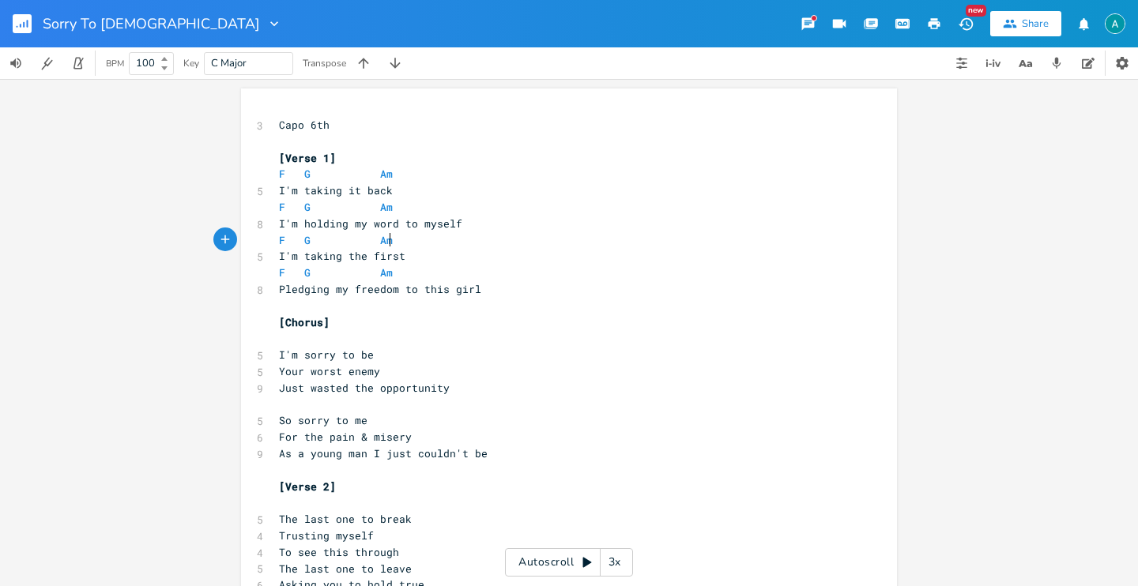
click at [526, 557] on div "Autoscroll 3x" at bounding box center [569, 562] width 128 height 28
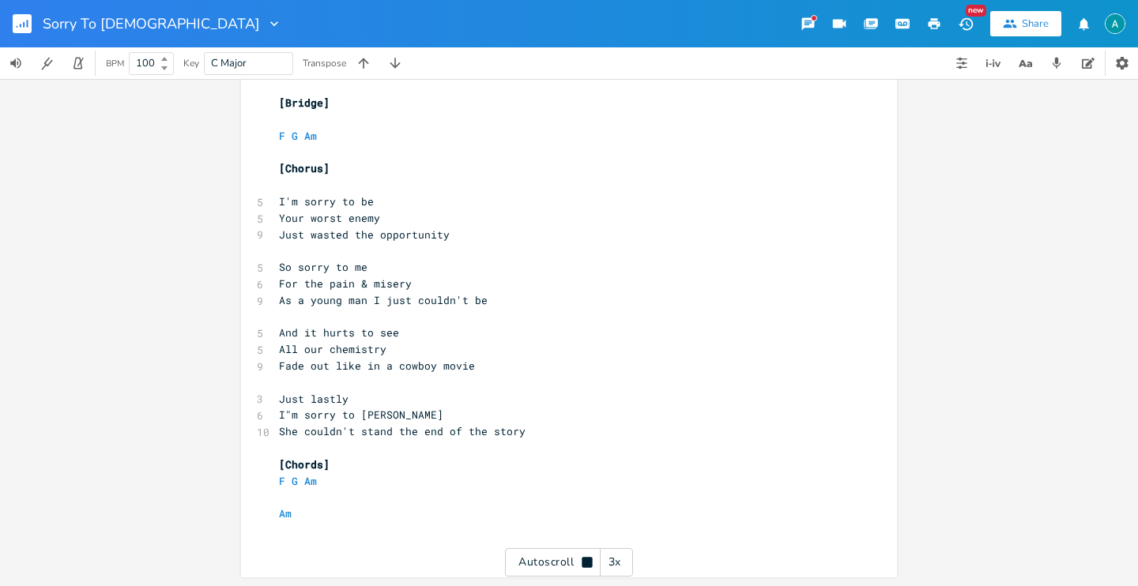
scroll to position [812, 0]
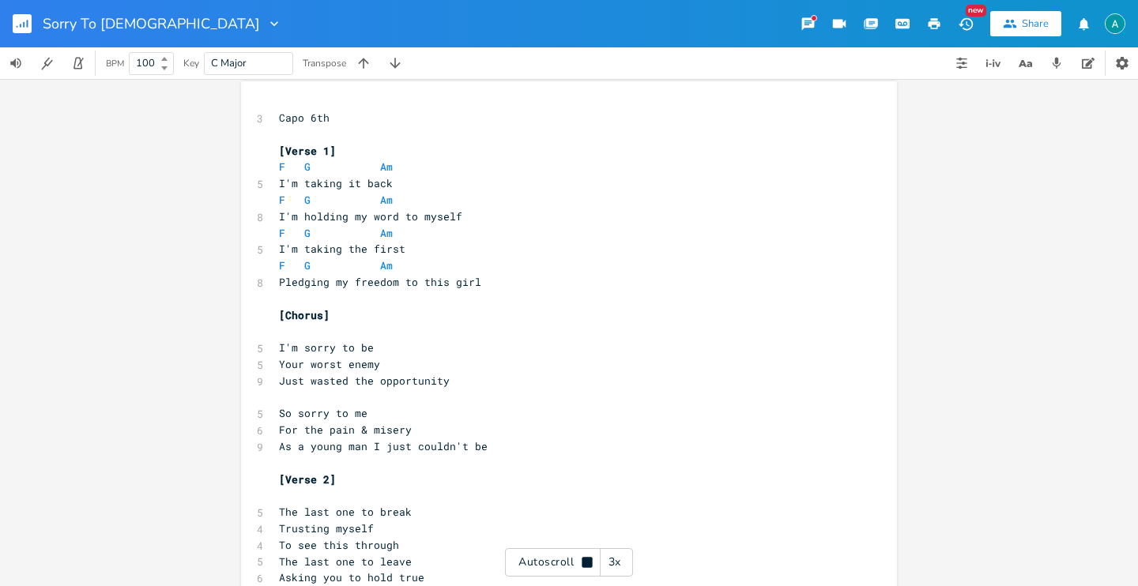
type textarea "[Chorus] I'm sorry to be Your worst enemy Just wasted the opportunity So sorry …"
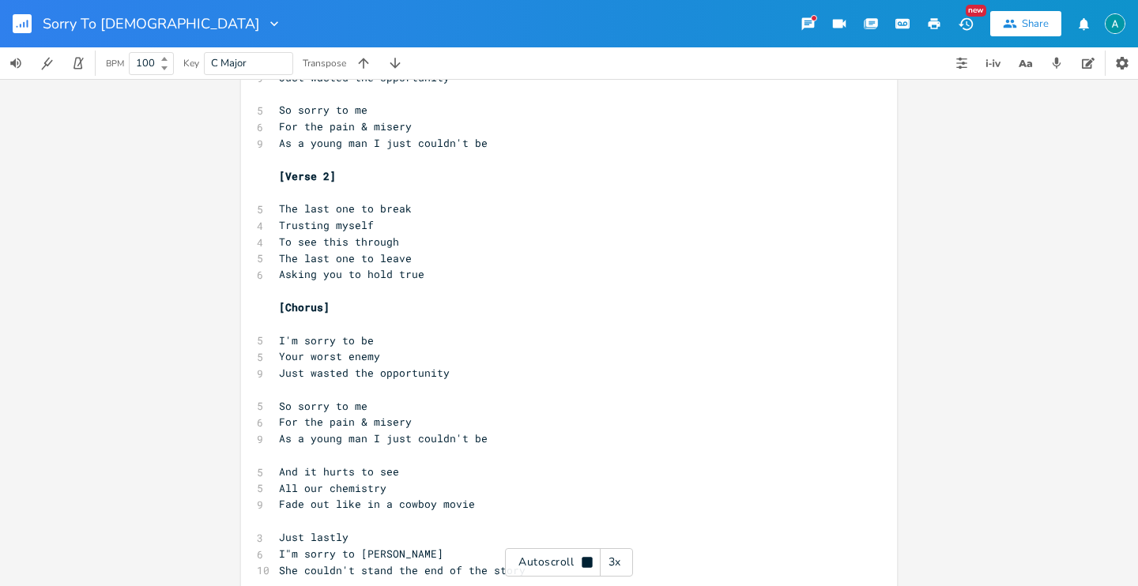
click at [539, 582] on div "3 Capo 6th ​ [Verse 1] F G Am 5 I'm taking it back F G Am 8 I'm holding my word…" at bounding box center [561, 430] width 571 height 1249
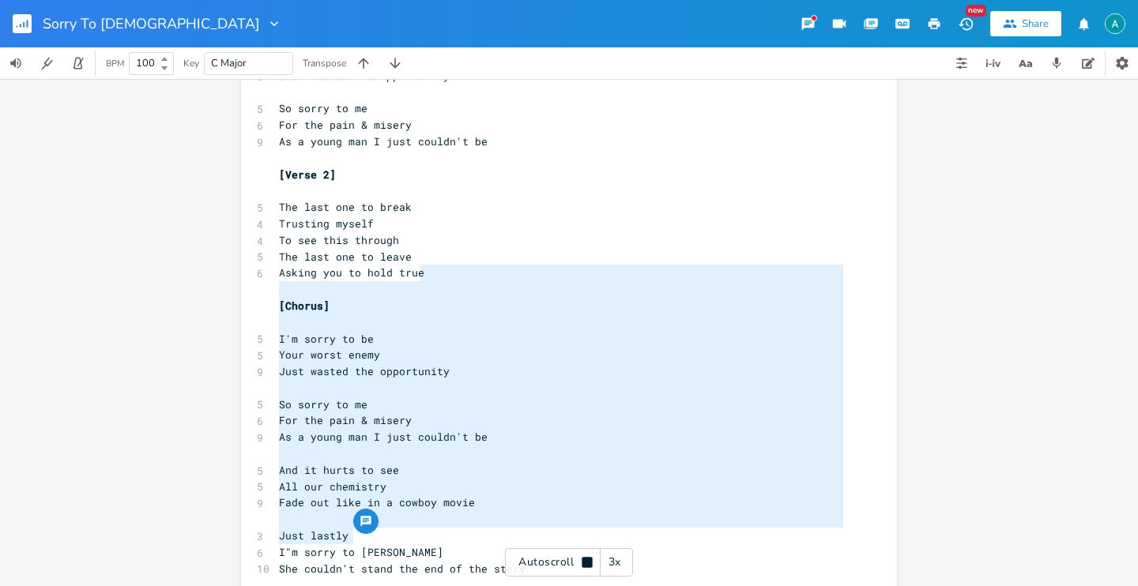
scroll to position [314, 0]
click at [543, 566] on div "Autoscroll 3x" at bounding box center [569, 562] width 128 height 28
click at [488, 432] on pre "As a young man I just couldn't be" at bounding box center [561, 436] width 571 height 17
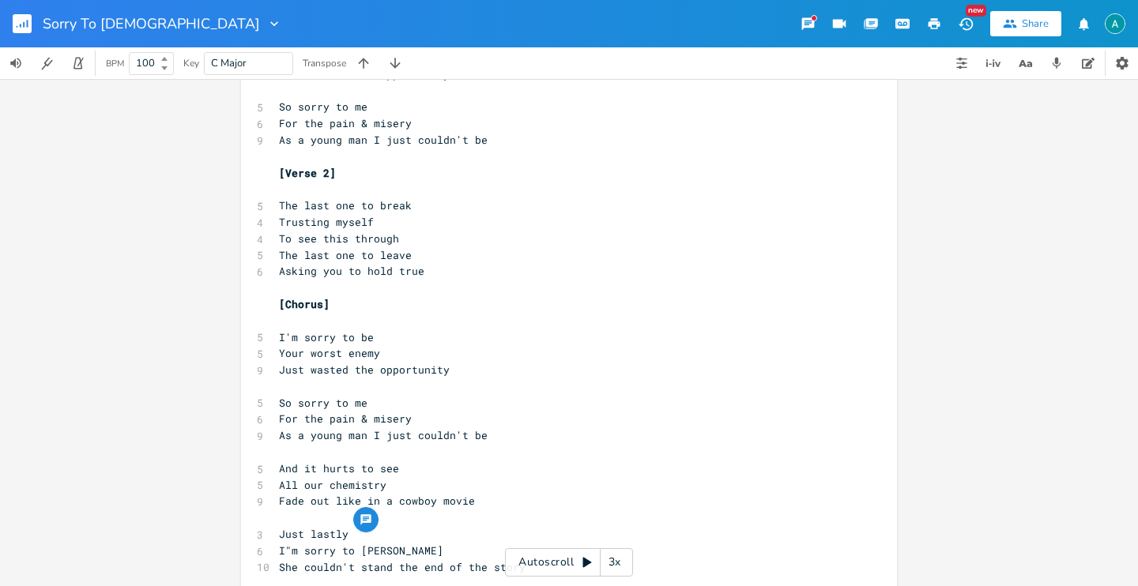
click at [19, 24] on rect "button" at bounding box center [22, 23] width 19 height 19
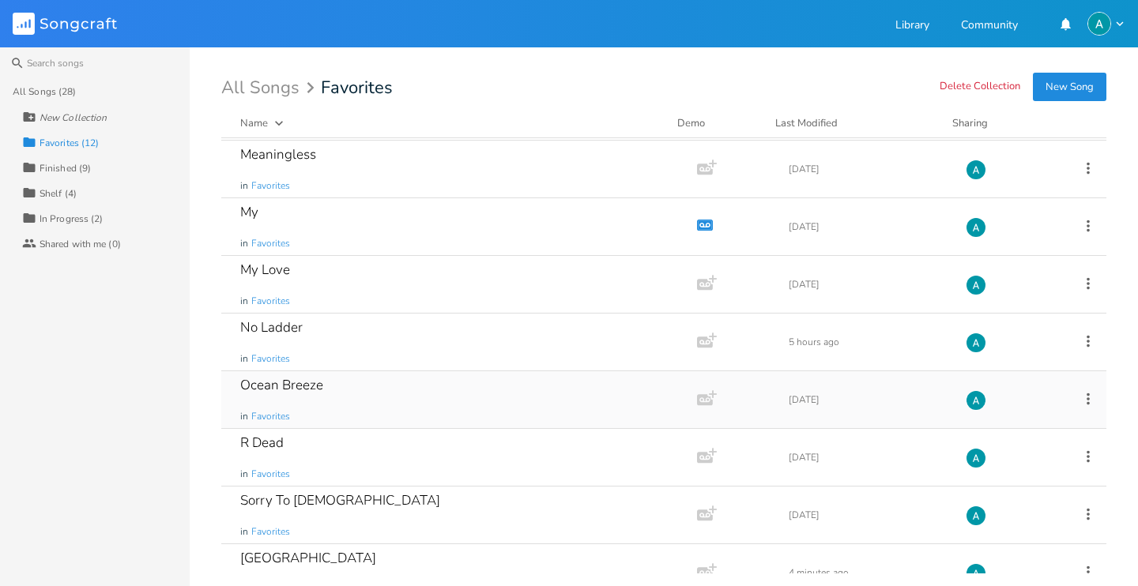
scroll to position [257, 0]
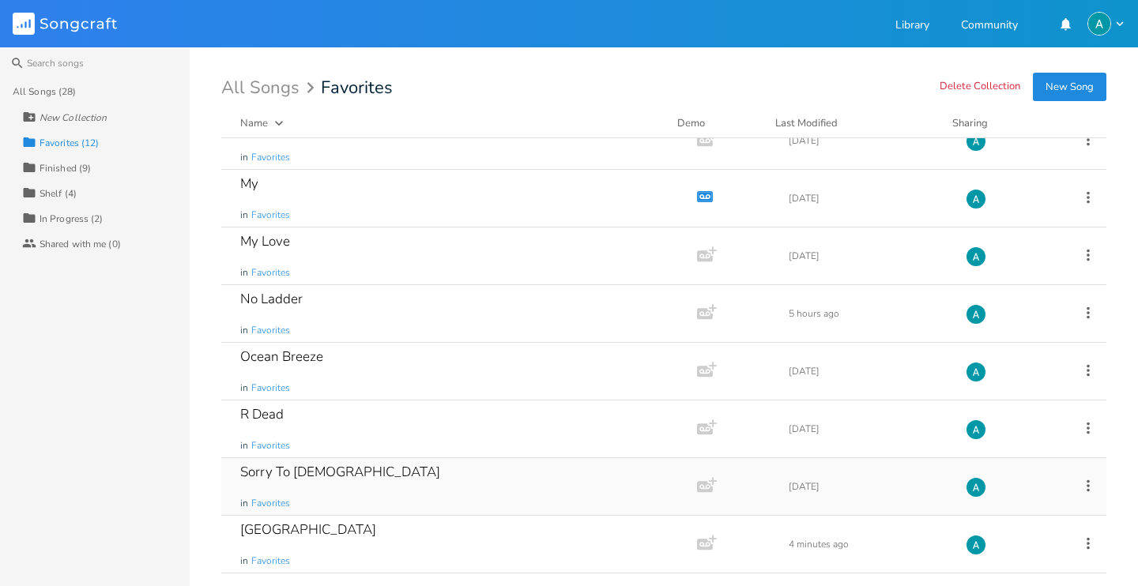
click at [409, 476] on div "Sorry To [DEMOGRAPHIC_DATA] in Favorites" at bounding box center [456, 486] width 432 height 57
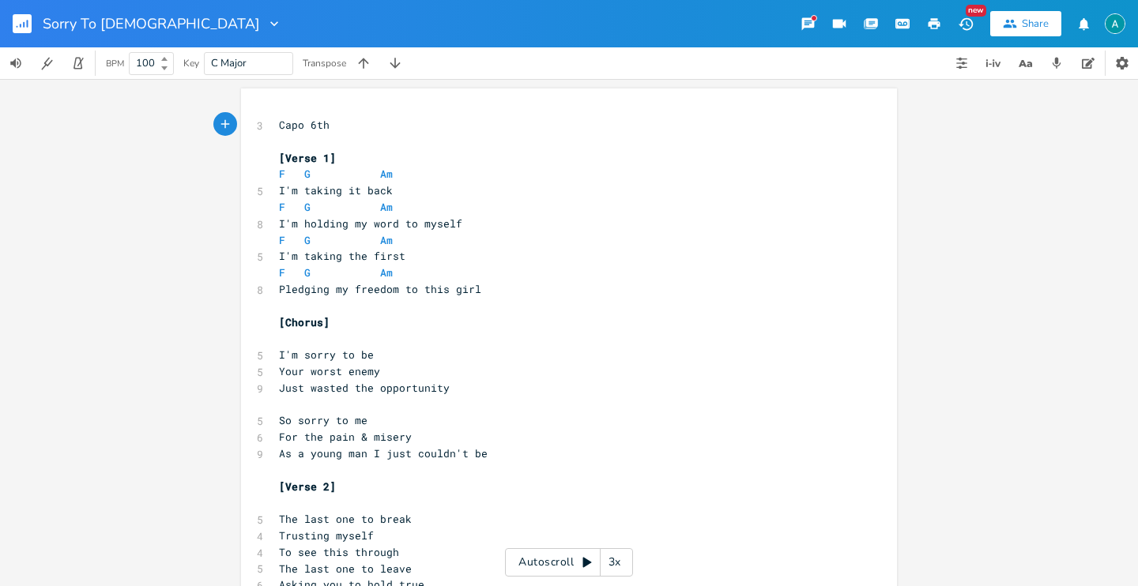
click at [35, 30] on button "button" at bounding box center [29, 24] width 32 height 38
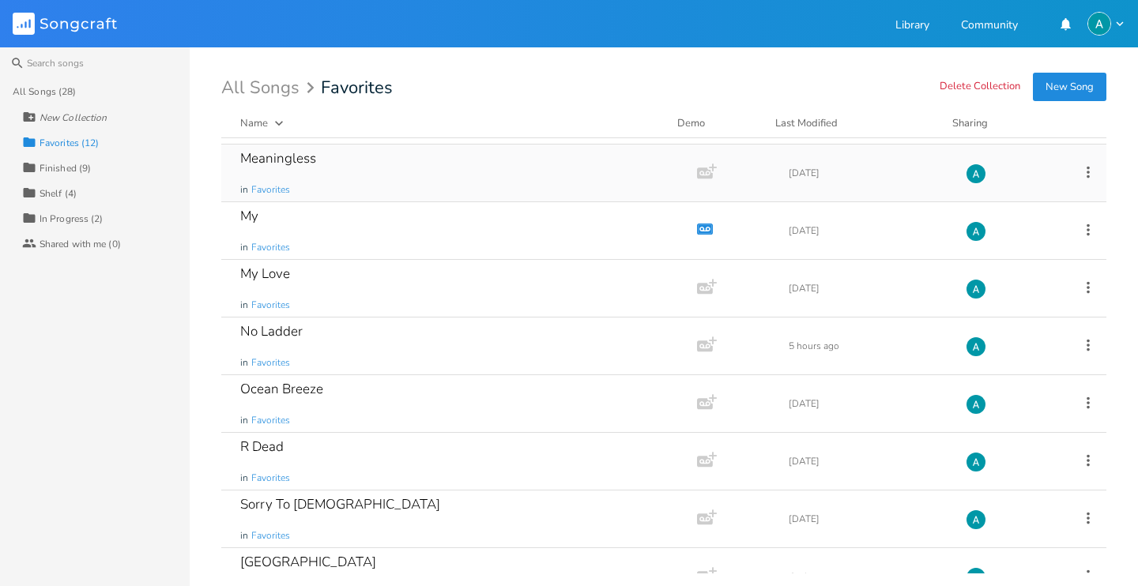
scroll to position [257, 0]
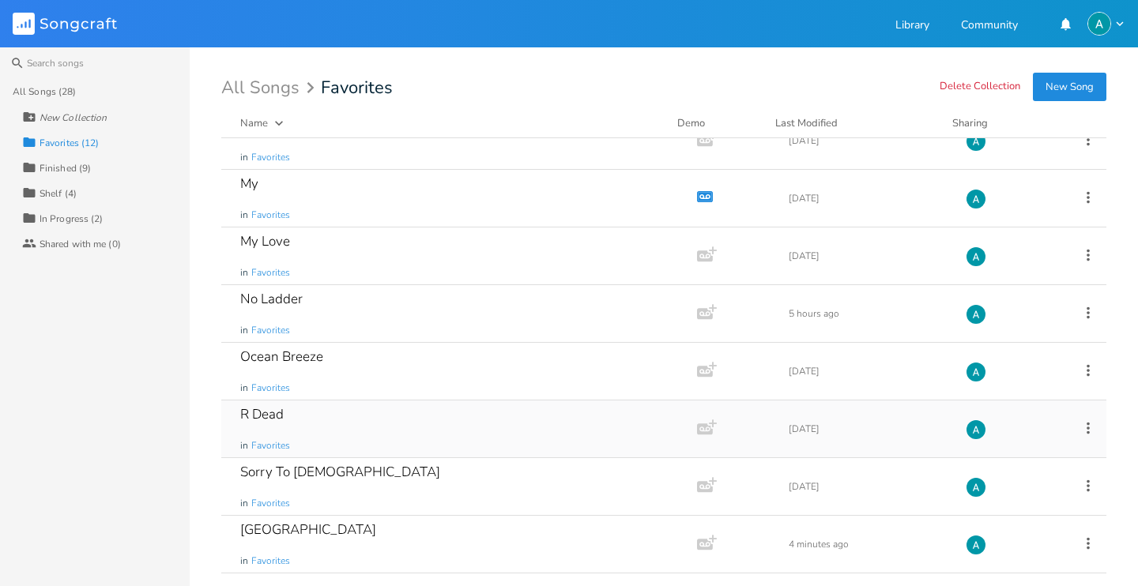
click at [371, 429] on div "R Dead in Favorites" at bounding box center [456, 429] width 432 height 57
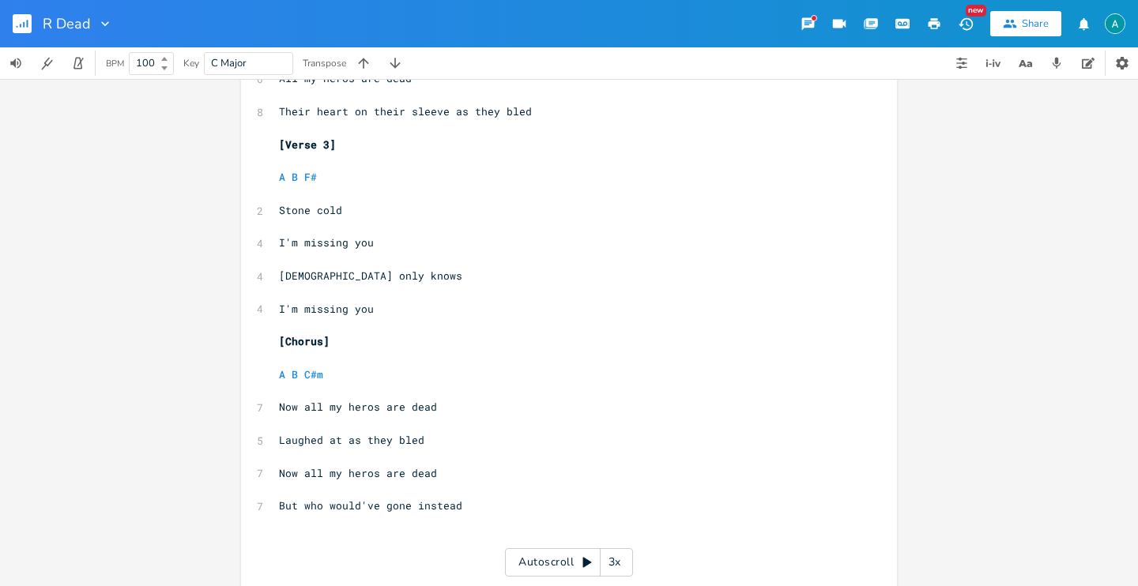
scroll to position [844, 0]
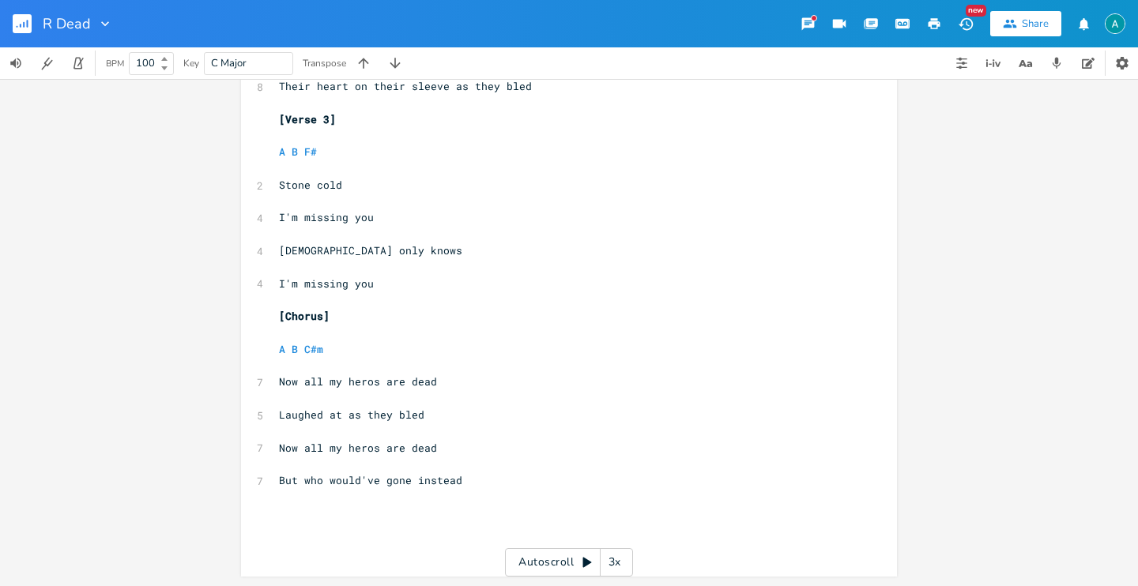
click at [25, 21] on rect "button" at bounding box center [22, 23] width 19 height 19
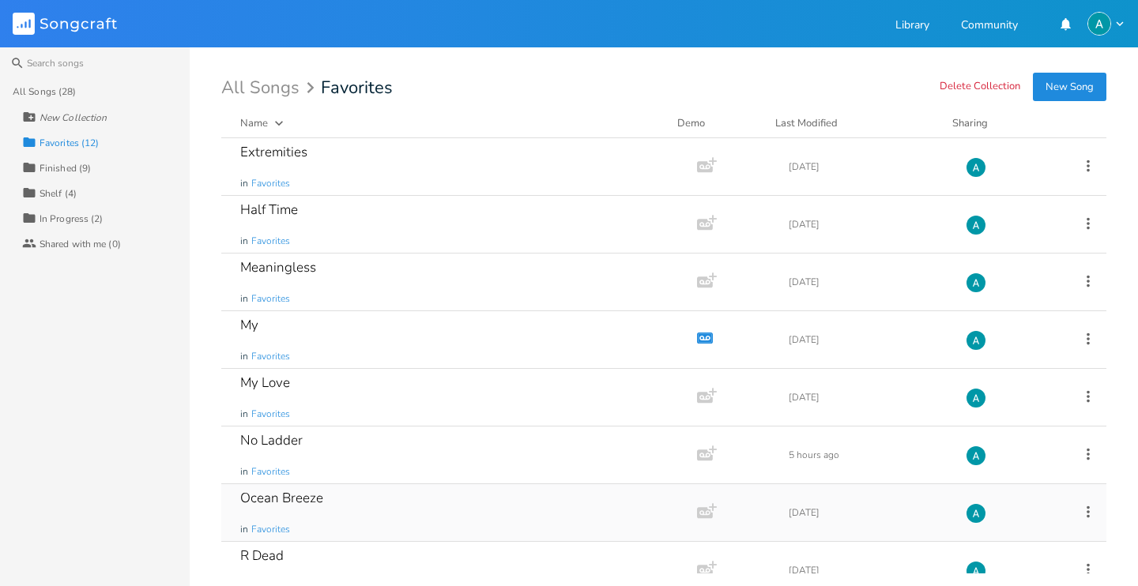
scroll to position [75, 0]
